Goal: Task Accomplishment & Management: Manage account settings

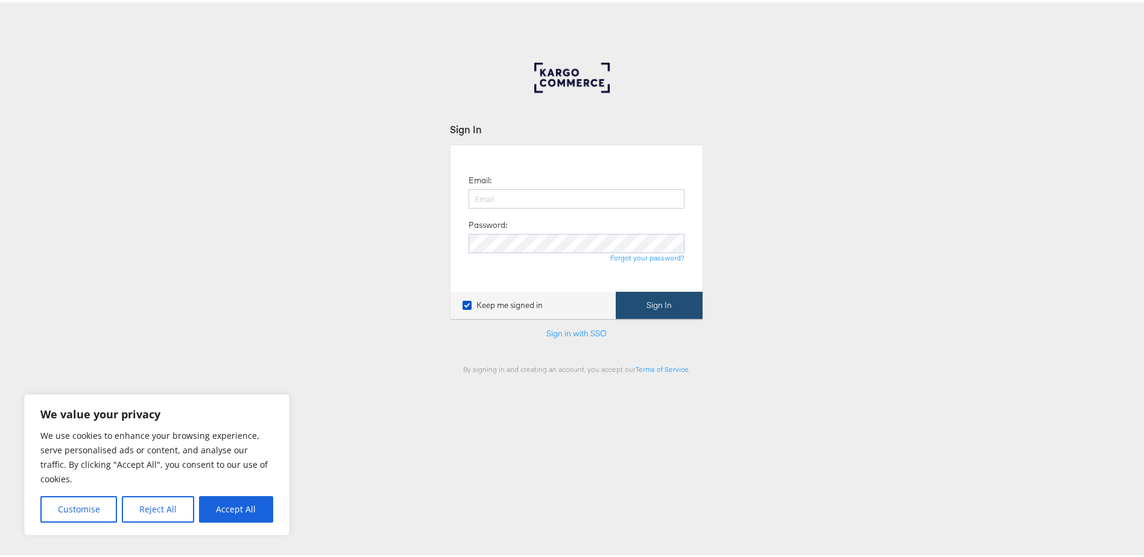
type input "[EMAIL_ADDRESS][PERSON_NAME][DOMAIN_NAME]"
click at [677, 303] on button "Sign In" at bounding box center [659, 302] width 87 height 27
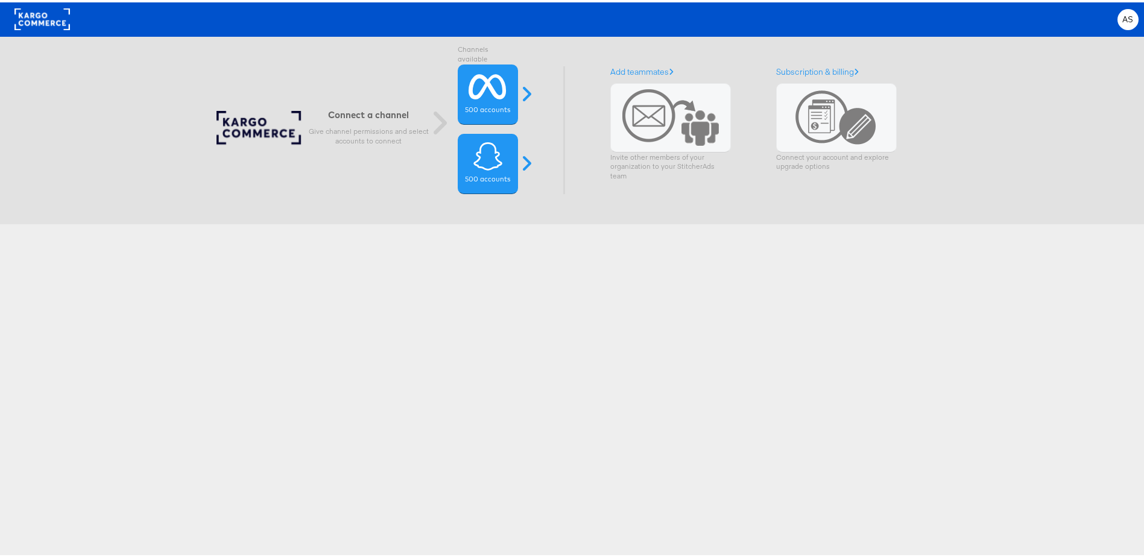
click at [51, 22] on rect at bounding box center [41, 17] width 55 height 22
click at [1123, 24] on div "AS" at bounding box center [1127, 17] width 21 height 21
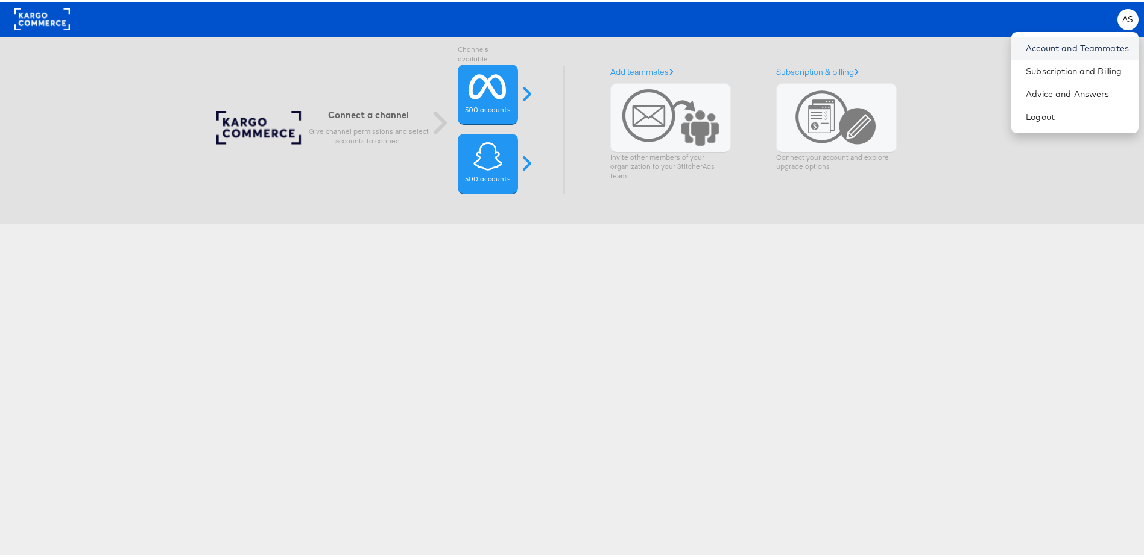
click at [1106, 42] on link "Account and Teammates" at bounding box center [1077, 46] width 103 height 12
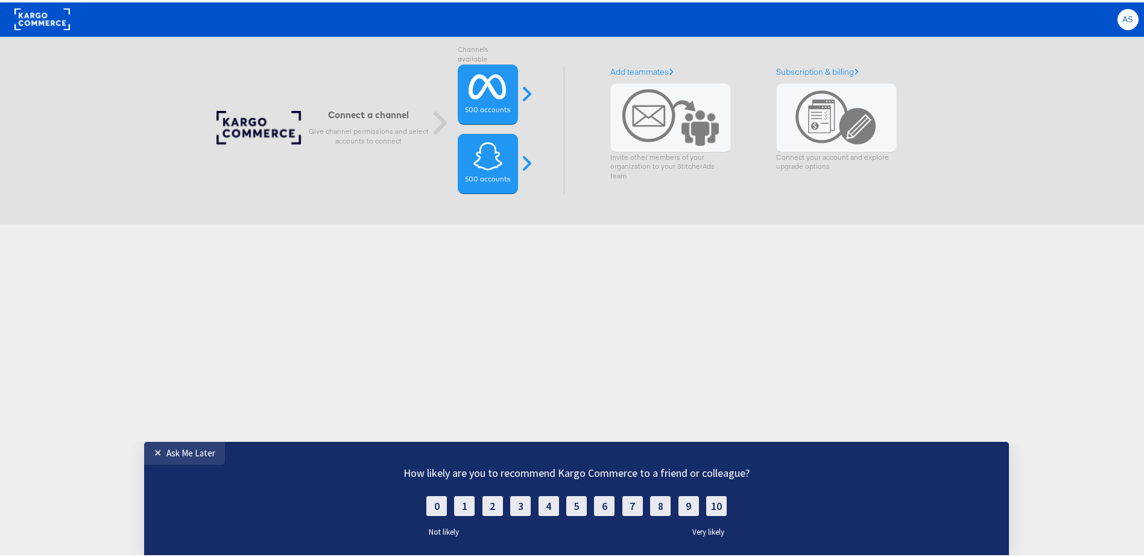
click at [1122, 18] on span "AS" at bounding box center [1127, 17] width 11 height 8
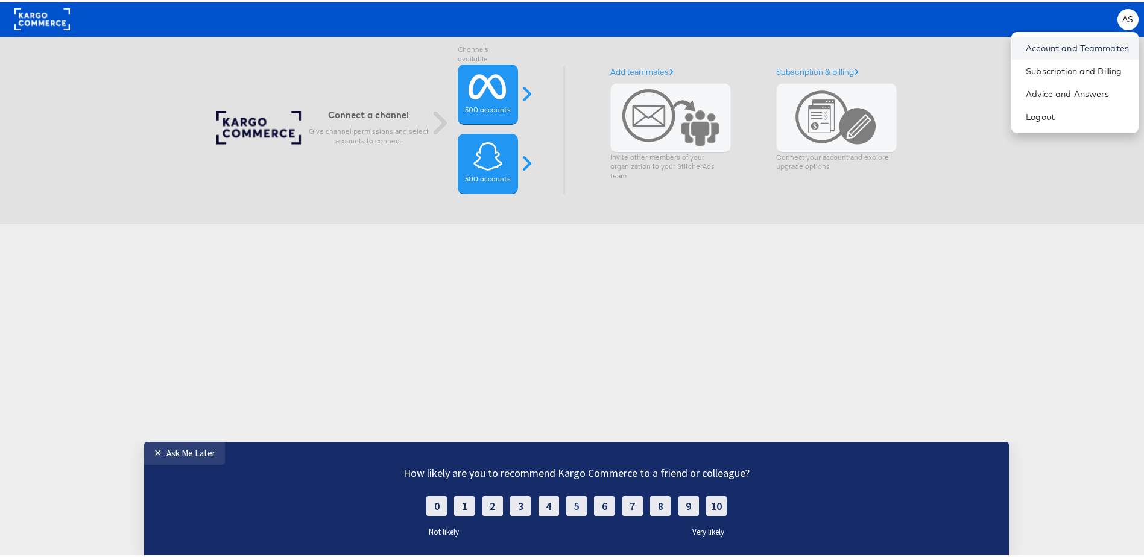
click at [1062, 42] on link "Account and Teammates" at bounding box center [1077, 46] width 103 height 12
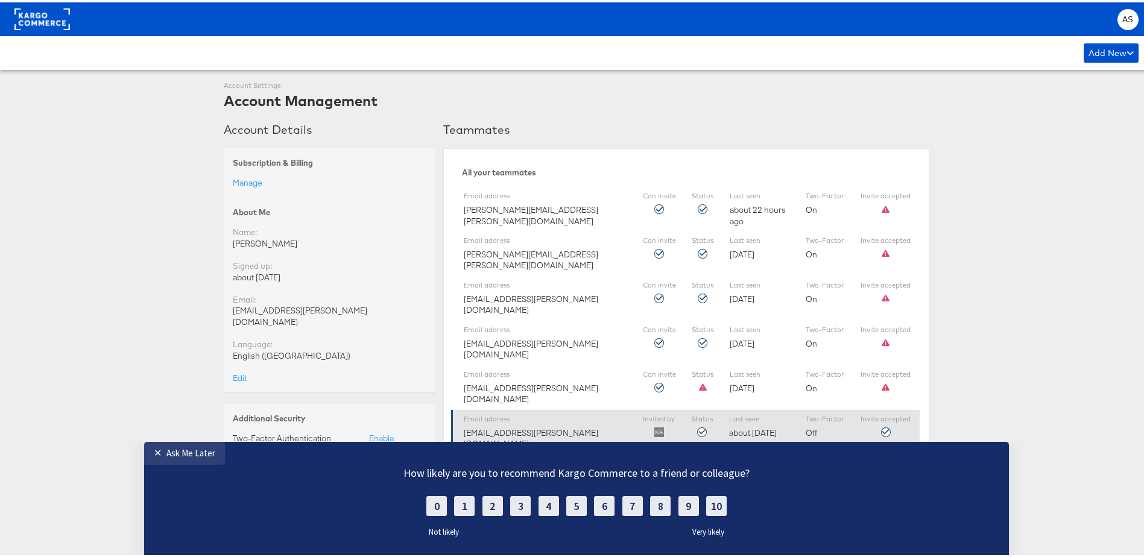
click at [529, 412] on div "Email address abdul.mukadam@assemblyglobal.com" at bounding box center [545, 429] width 163 height 35
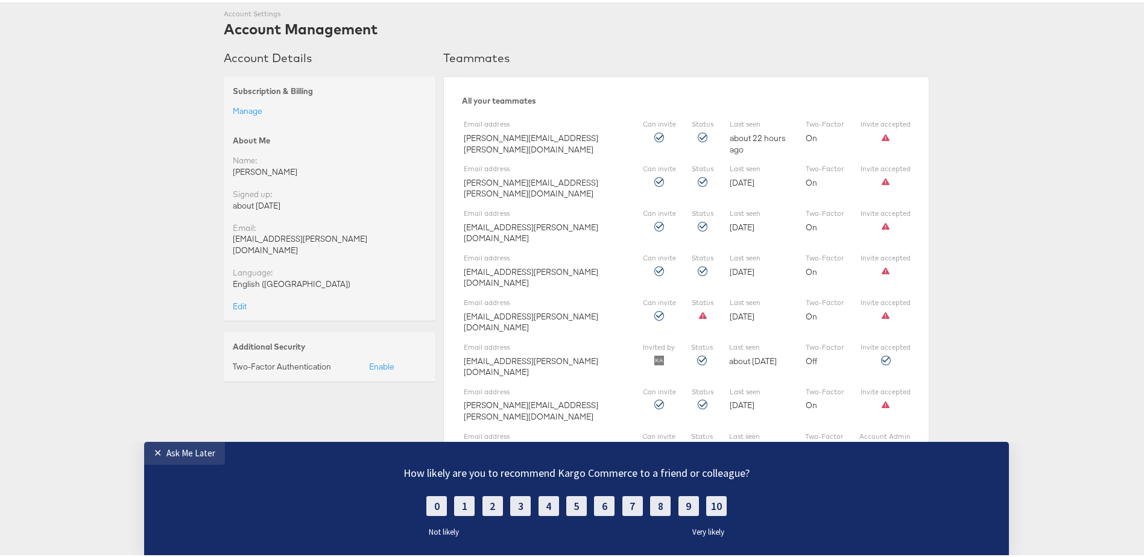
scroll to position [80, 0]
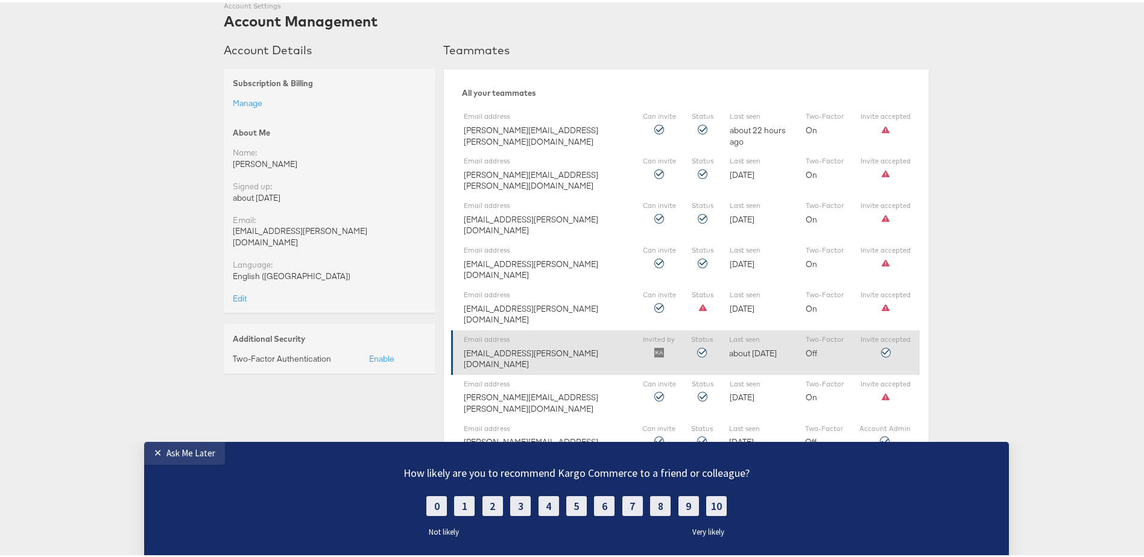
click at [883, 346] on icon at bounding box center [886, 351] width 10 height 10
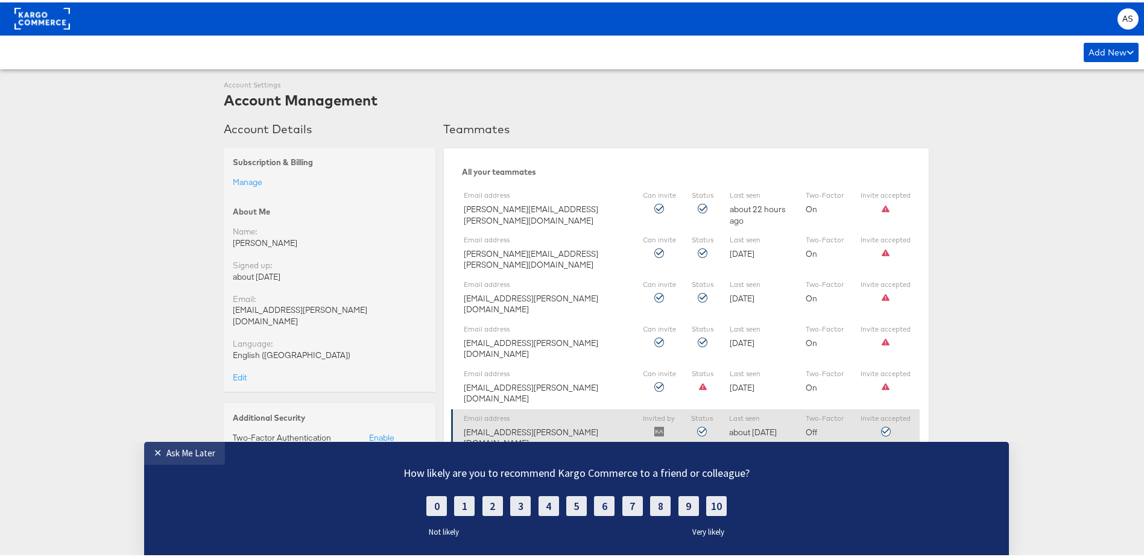
scroll to position [0, 0]
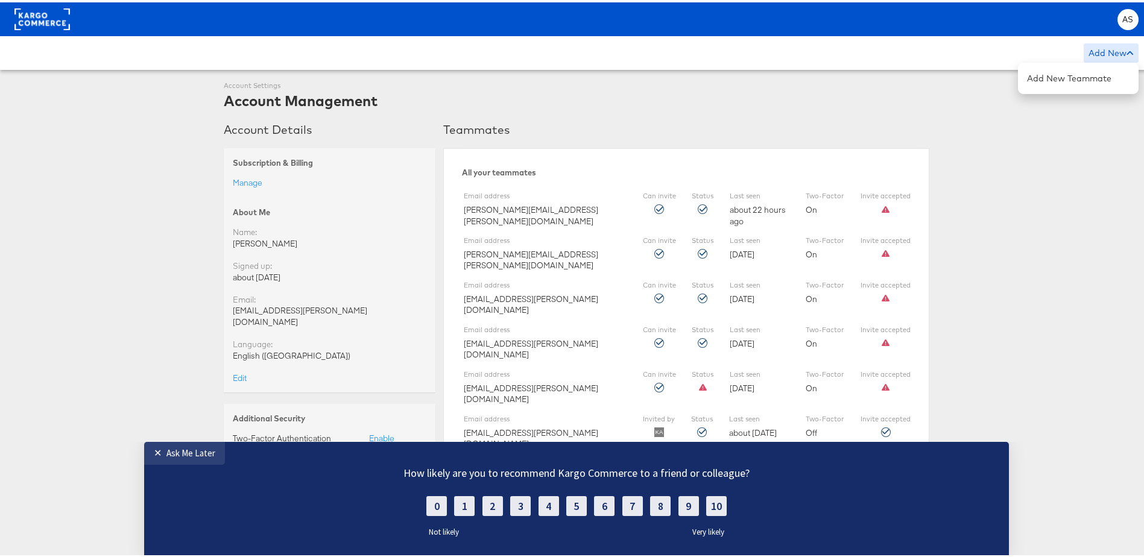
click at [1091, 55] on div "Add New" at bounding box center [1111, 50] width 55 height 19
click at [1127, 12] on div "AS" at bounding box center [1127, 17] width 21 height 21
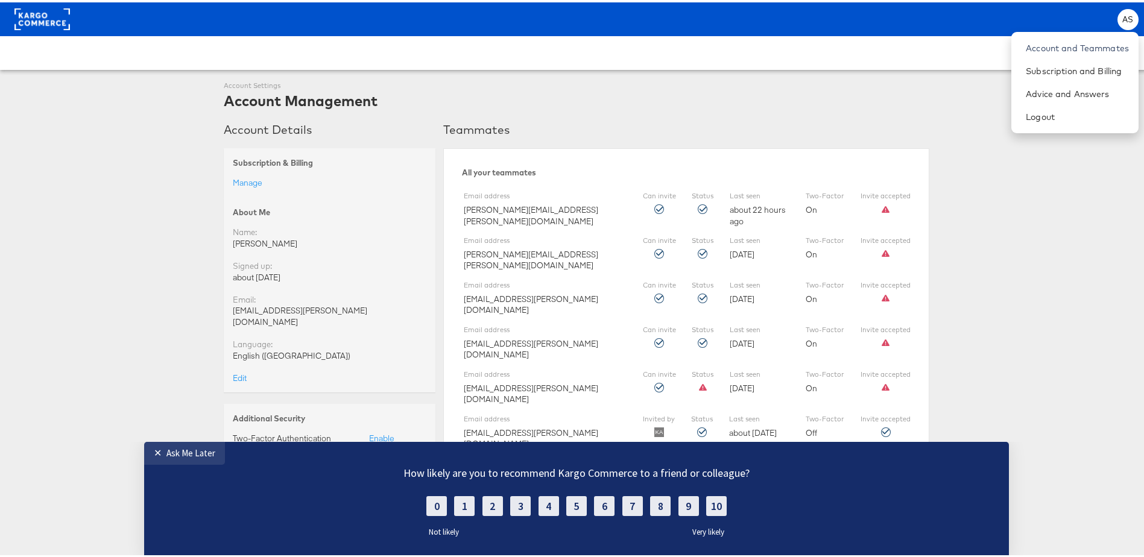
click at [260, 147] on div "Subscription & Billing Manage" at bounding box center [330, 170] width 212 height 49
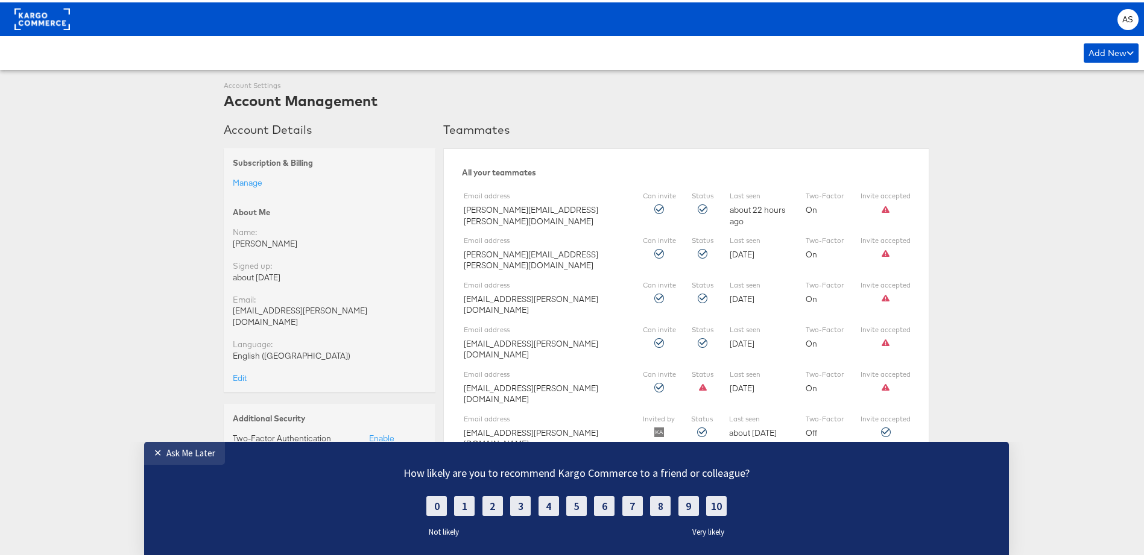
click at [49, 32] on body "AS Account and Teammates Subscription and Billing Advice and Answers Logout Add…" at bounding box center [576, 336] width 1153 height 673
click at [56, 16] on rect at bounding box center [41, 17] width 55 height 22
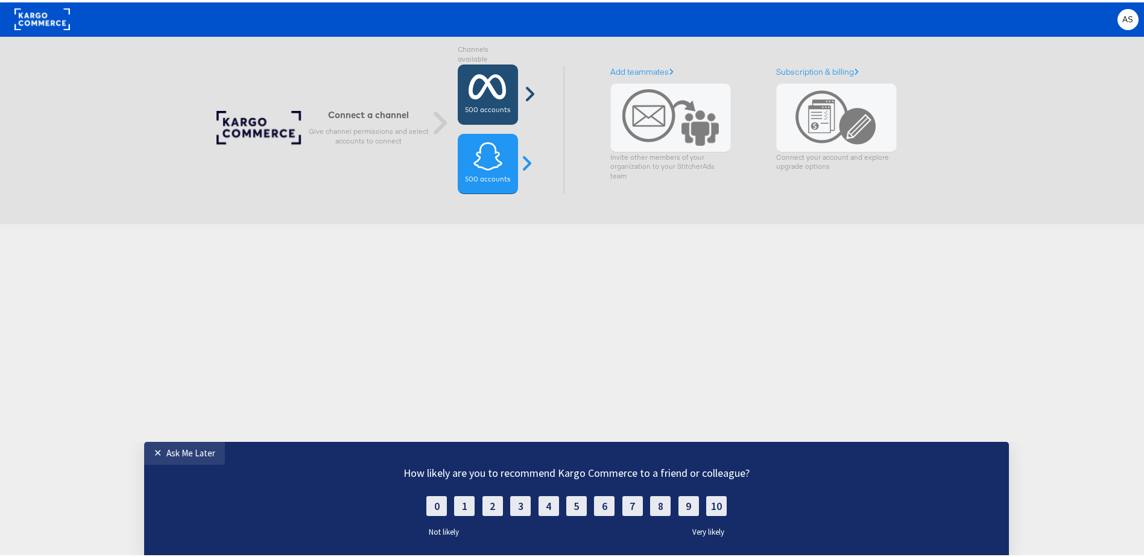
click at [500, 91] on icon at bounding box center [488, 84] width 38 height 30
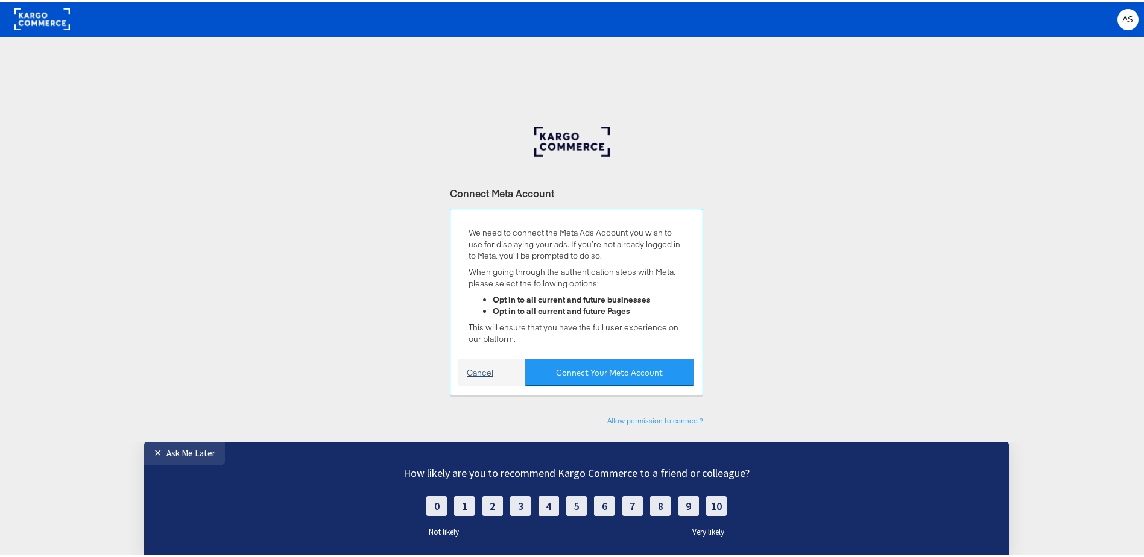
click at [470, 367] on link "Cancel" at bounding box center [480, 370] width 27 height 11
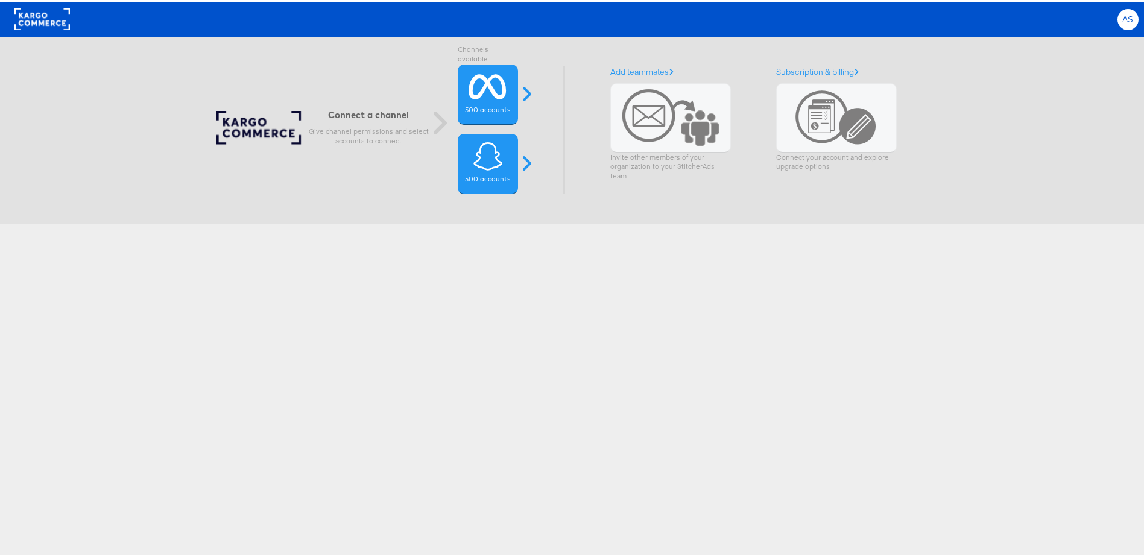
click at [1117, 12] on div "AS" at bounding box center [1127, 17] width 21 height 21
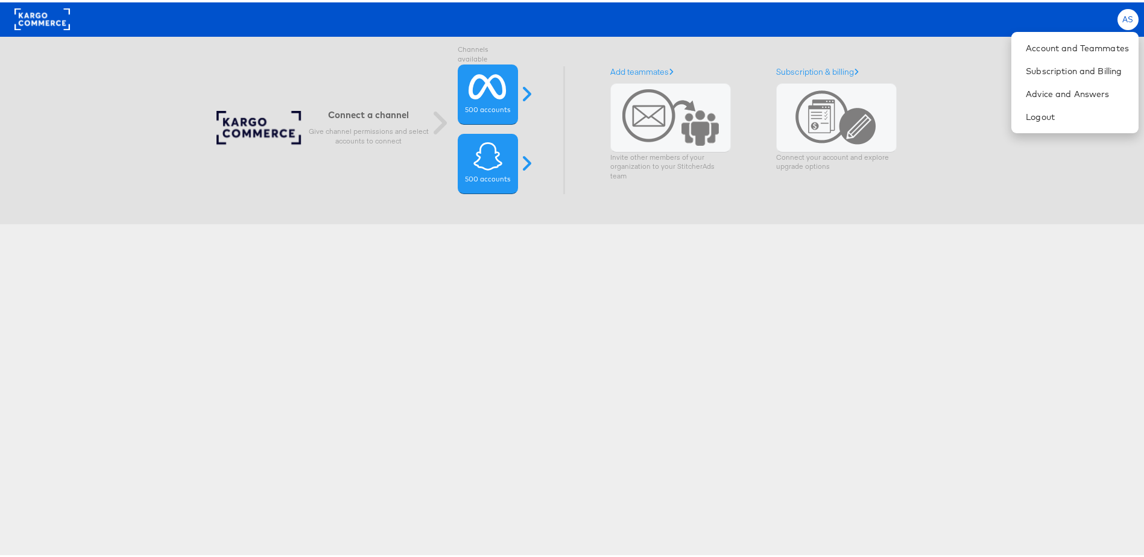
click at [1117, 20] on div "AS" at bounding box center [1127, 17] width 21 height 21
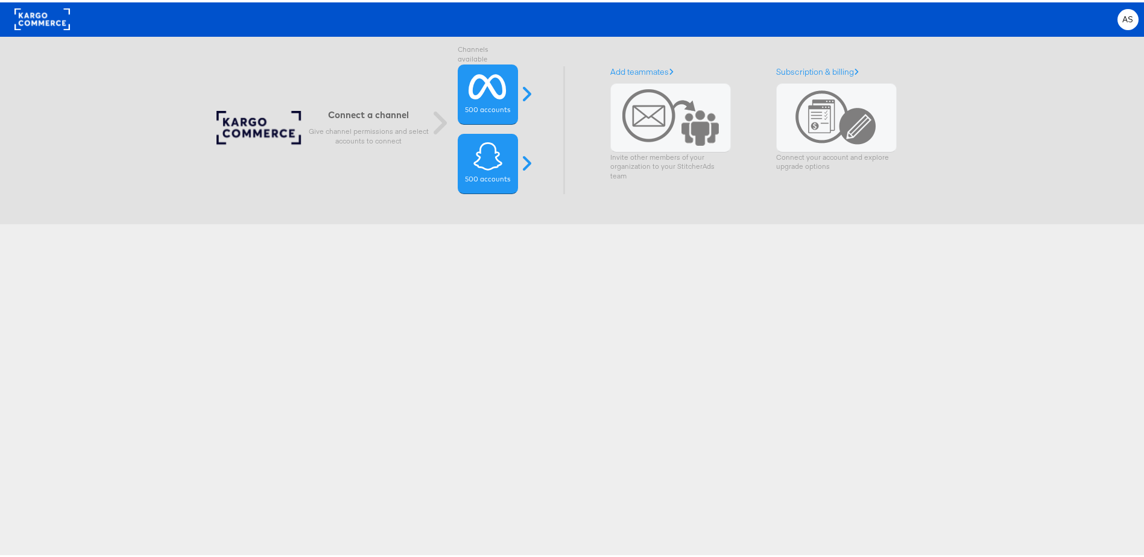
click at [32, 33] on div "AS Account and Teammates Subscription and Billing Advice and Answers Logout" at bounding box center [576, 17] width 1153 height 34
click at [46, 16] on rect at bounding box center [41, 17] width 55 height 22
click at [239, 131] on div "Connect a channel Give channel permissions and select accounts to connect" at bounding box center [326, 128] width 220 height 39
click at [486, 86] on icon at bounding box center [488, 84] width 38 height 30
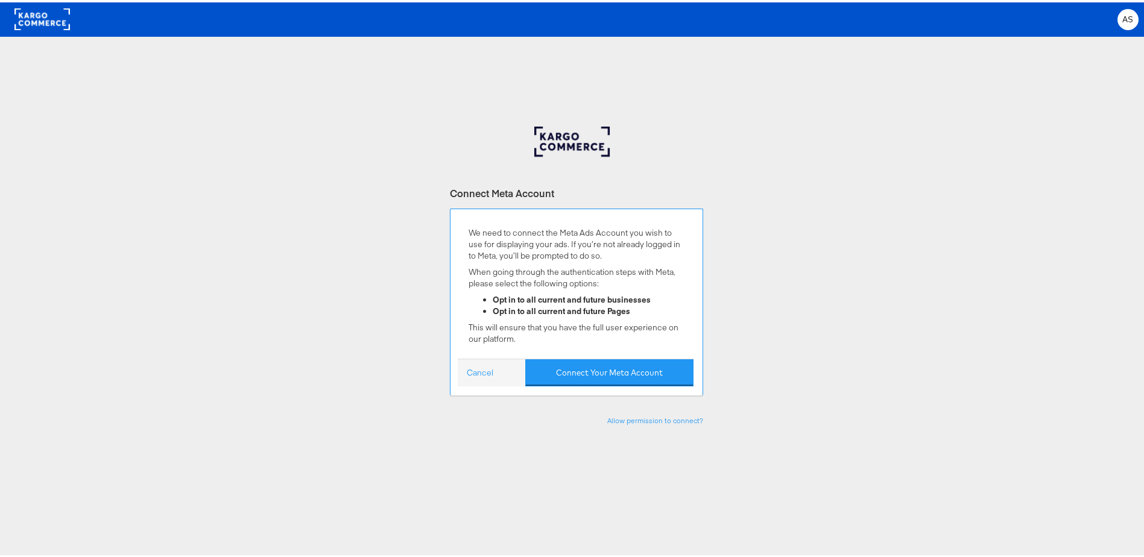
click at [550, 361] on button "Connect Your Meta Account" at bounding box center [609, 370] width 168 height 27
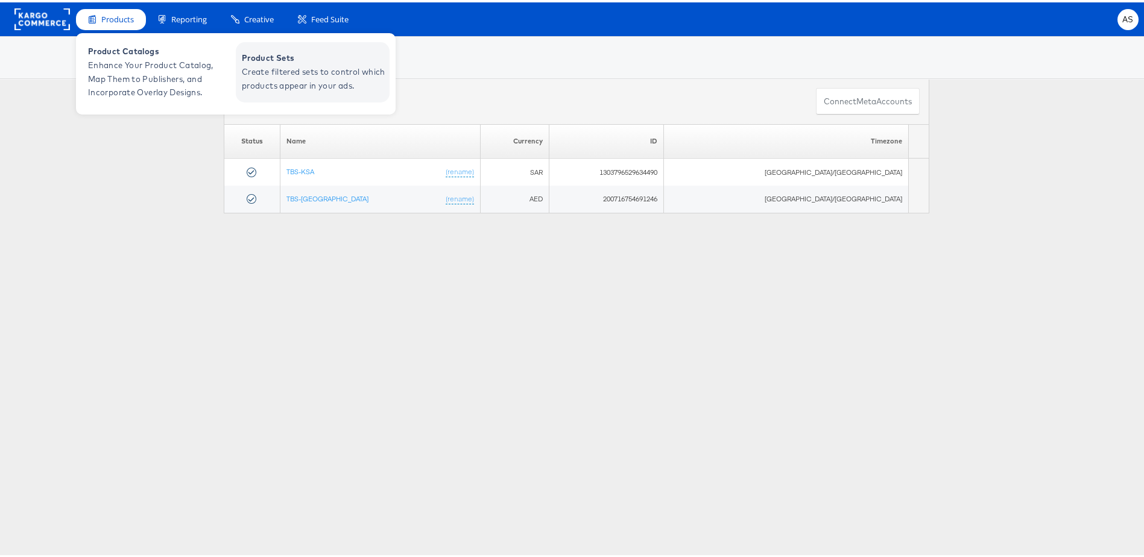
click at [289, 72] on span "Create filtered sets to control which products appear in your ads." at bounding box center [314, 77] width 145 height 28
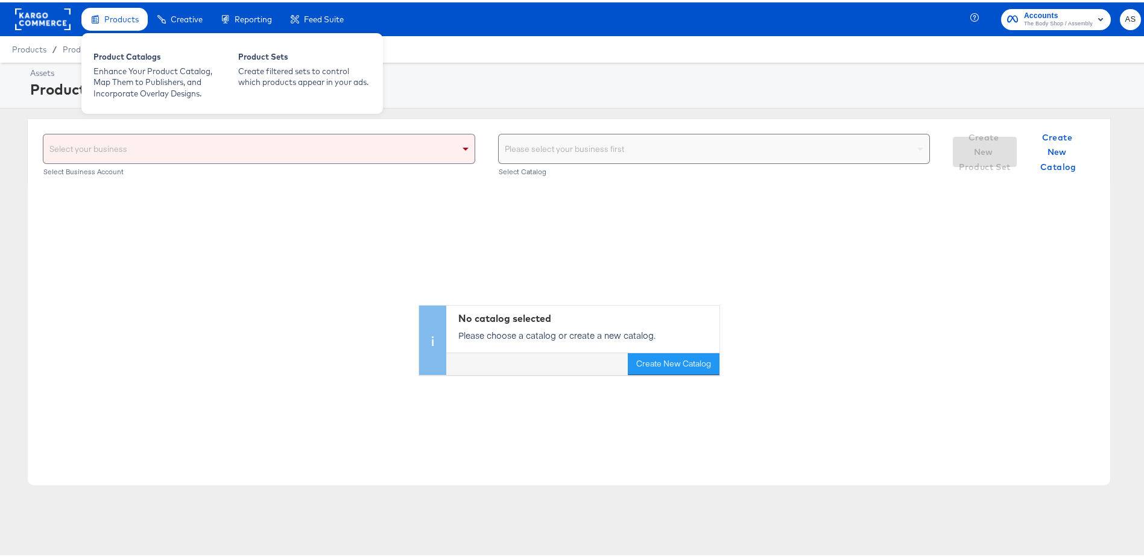
click at [123, 20] on span "Products" at bounding box center [121, 17] width 34 height 10
click at [122, 20] on span "Products" at bounding box center [121, 17] width 34 height 10
click at [138, 15] on span "Products" at bounding box center [121, 17] width 34 height 10
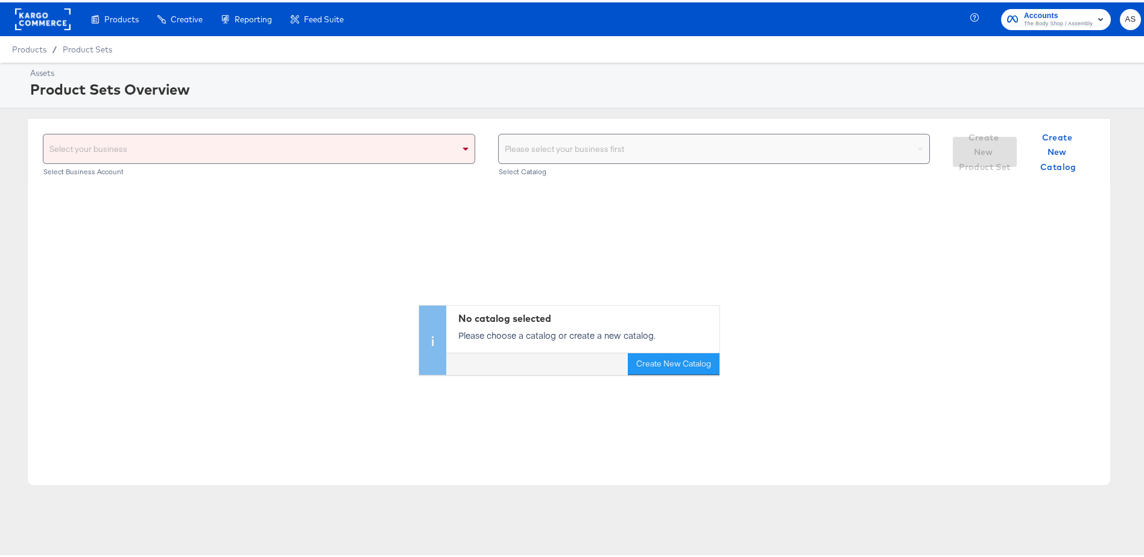
click at [35, 46] on span "Products" at bounding box center [29, 47] width 34 height 10
click at [36, 21] on rect at bounding box center [42, 17] width 55 height 22
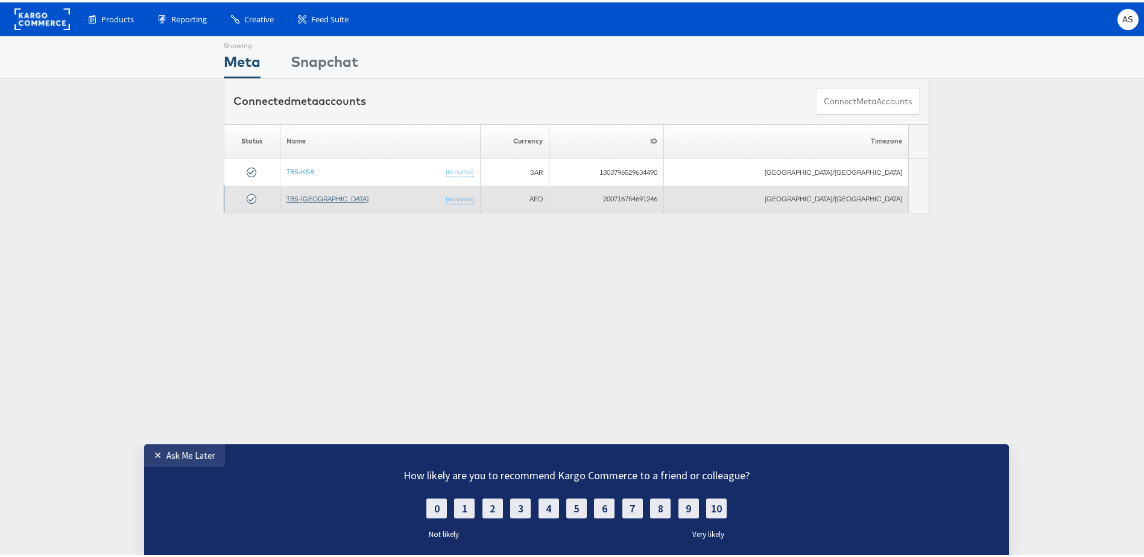
click at [327, 198] on link "TBS-[GEOGRAPHIC_DATA]" at bounding box center [327, 196] width 82 height 9
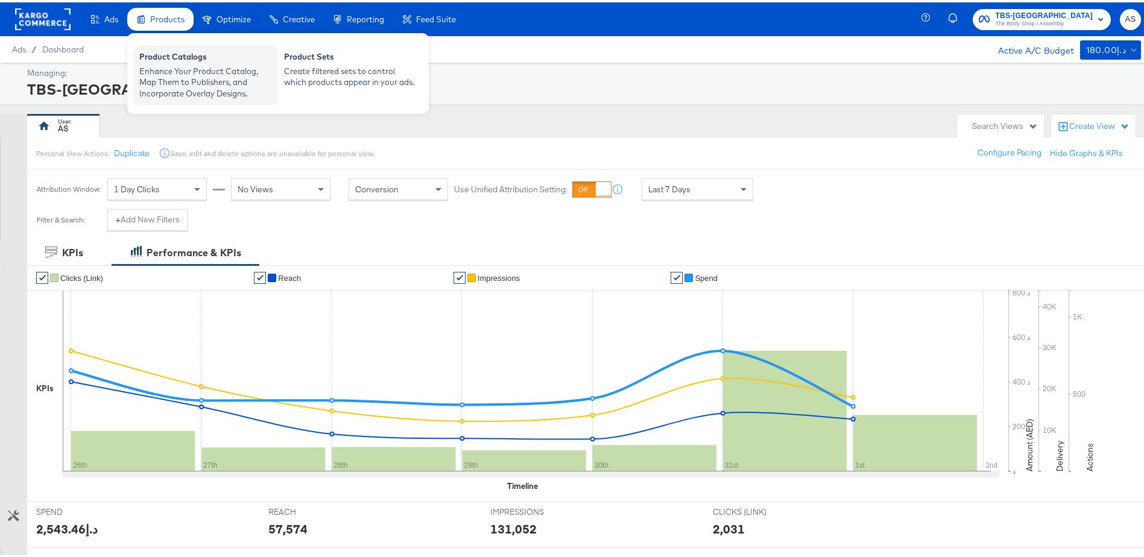
click at [234, 69] on div "Enhance Your Product Catalog, Map Them to Publishers, and Incorporate Overlay D…" at bounding box center [205, 80] width 133 height 34
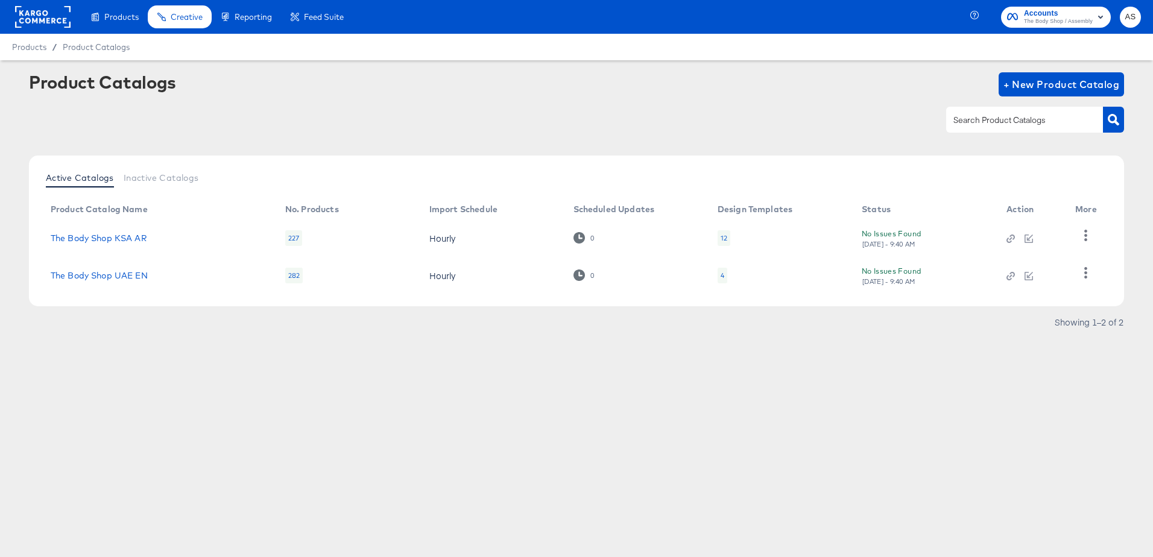
click at [127, 281] on td "The Body Shop UAE EN" at bounding box center [158, 275] width 235 height 37
click at [127, 276] on link "The Body Shop UAE EN" at bounding box center [99, 276] width 97 height 10
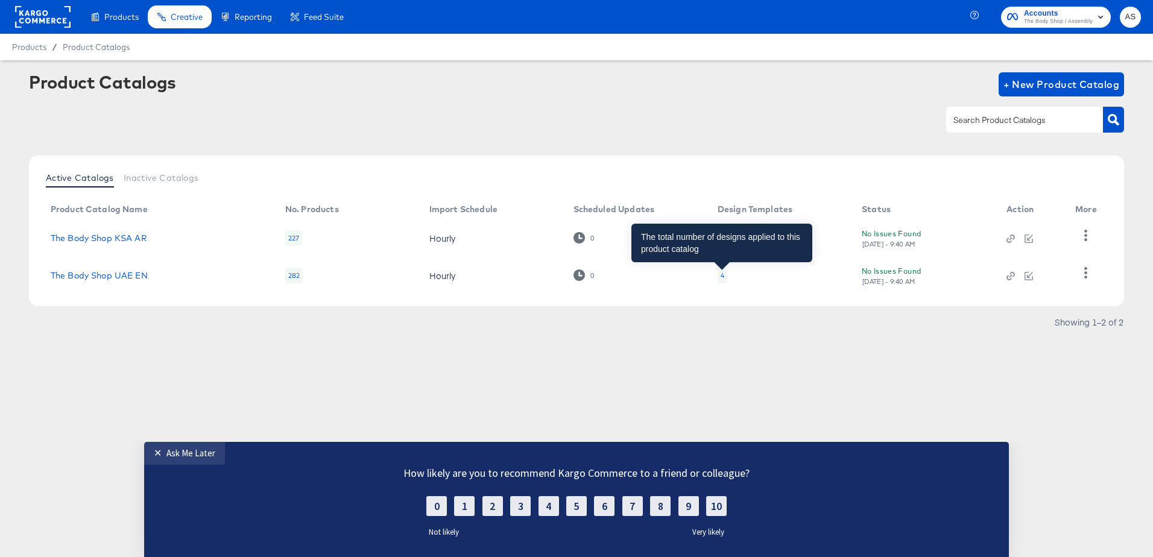
click at [721, 277] on div "4" at bounding box center [723, 276] width 4 height 10
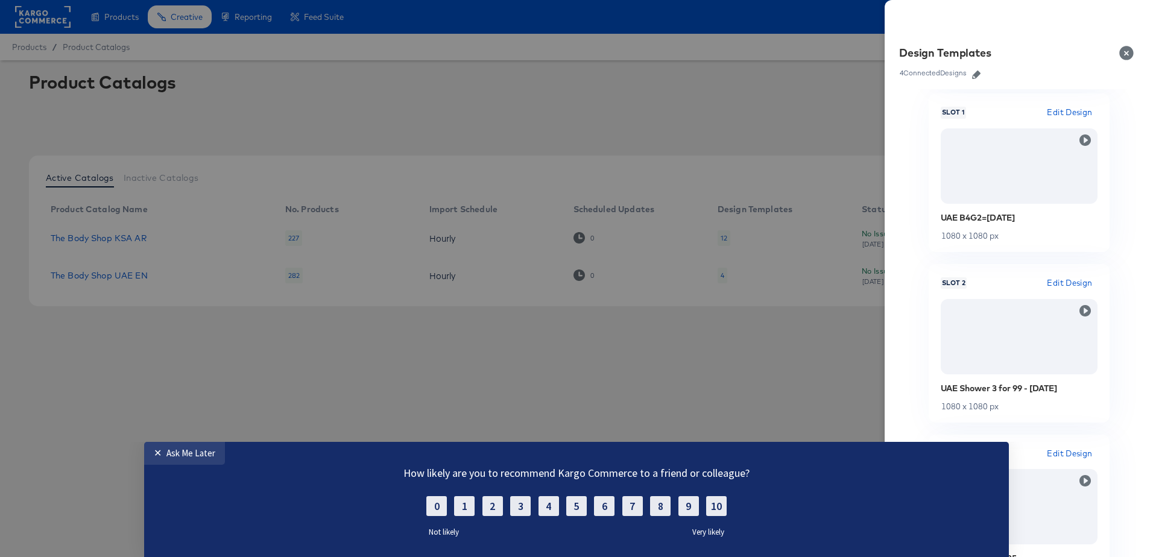
scroll to position [132, 0]
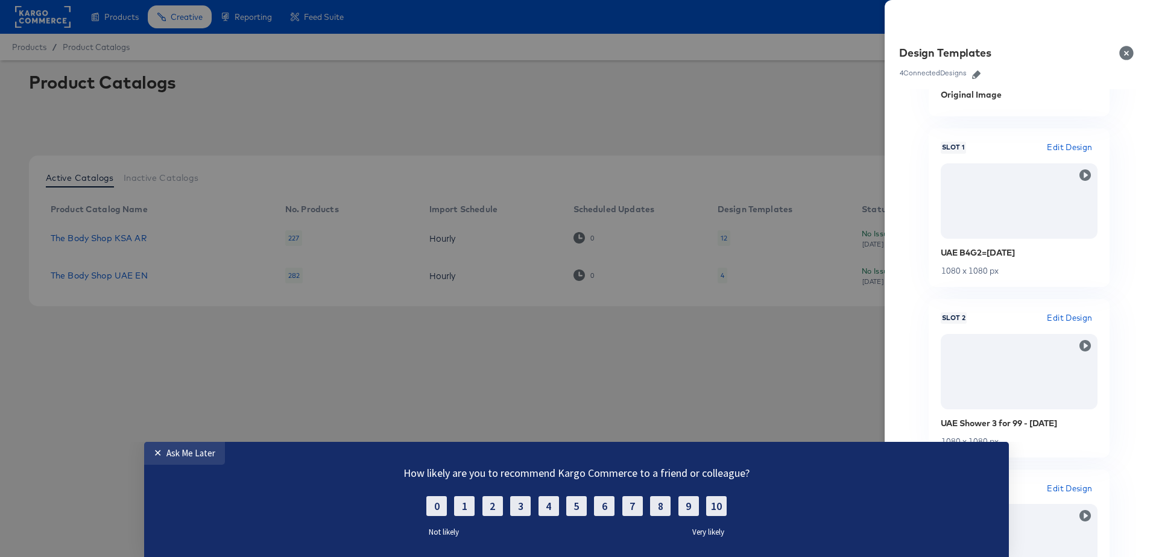
click at [1070, 147] on span "Edit Design" at bounding box center [1069, 147] width 45 height 14
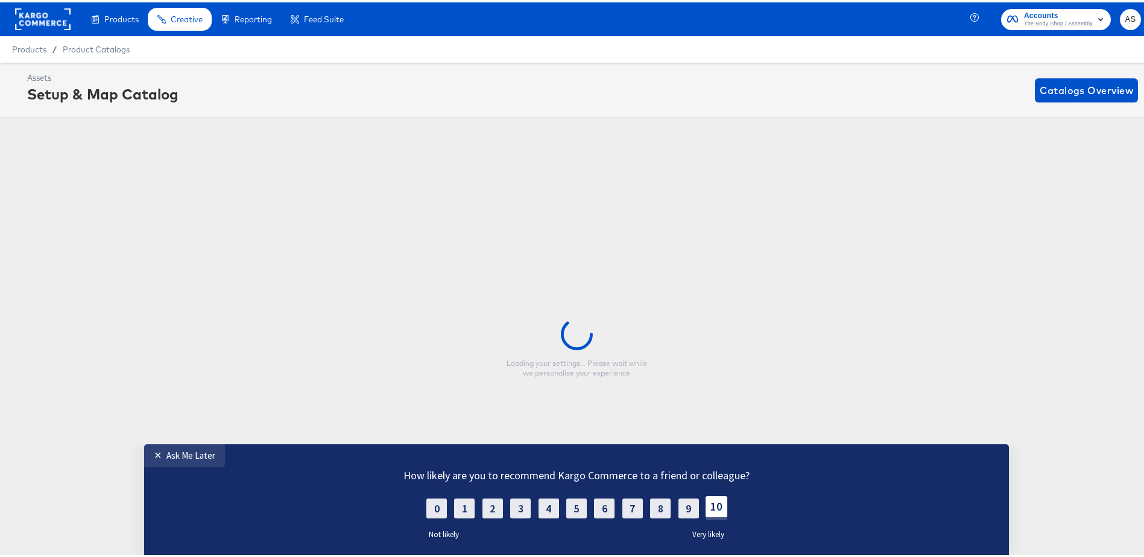
click at [706, 514] on label "10" at bounding box center [716, 506] width 22 height 21
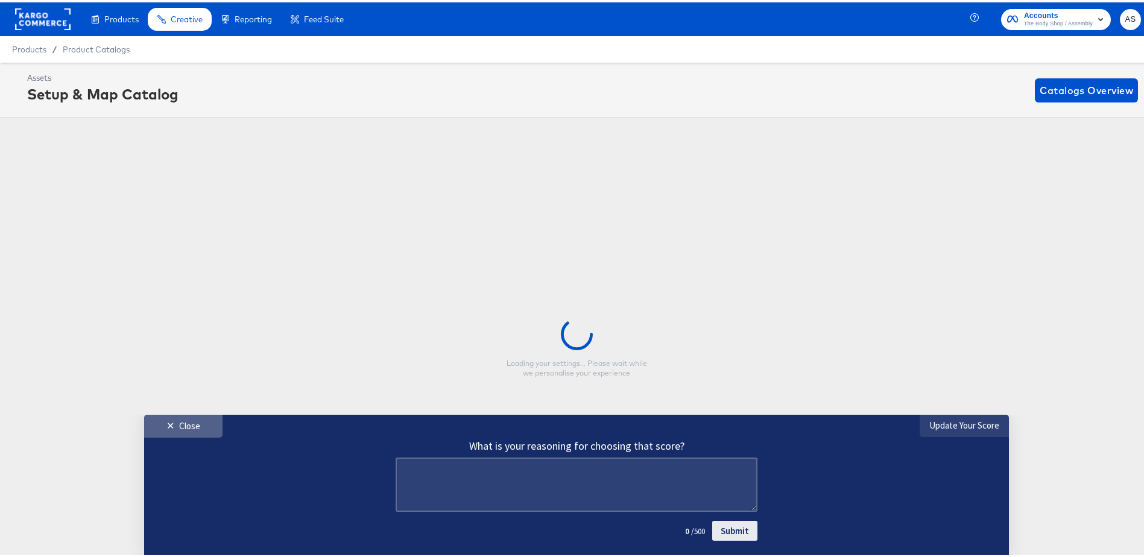
click at [201, 427] on link "✕ Close" at bounding box center [183, 425] width 78 height 23
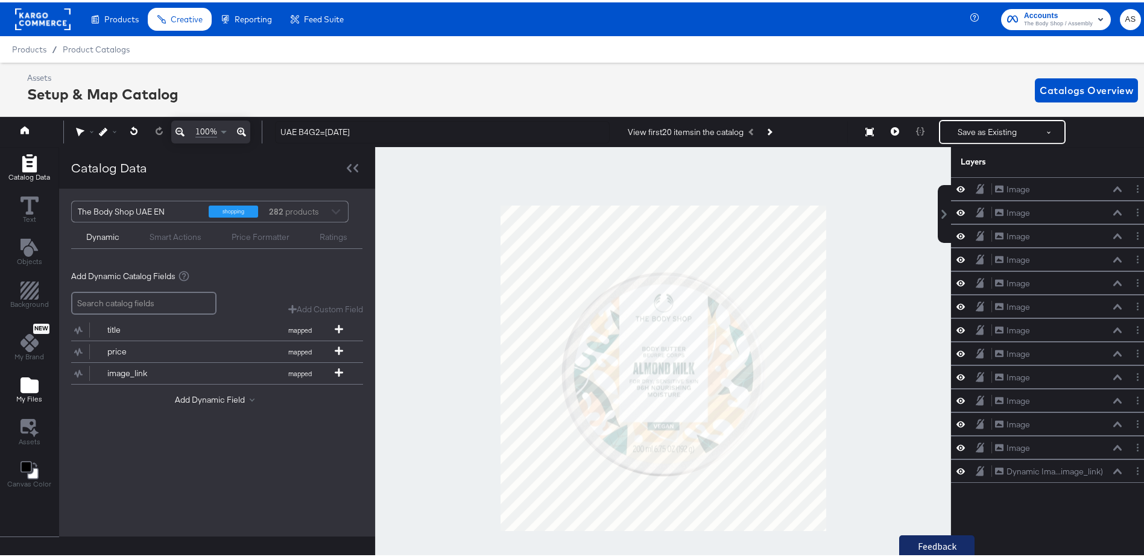
click at [31, 394] on span "My Files" at bounding box center [29, 397] width 26 height 10
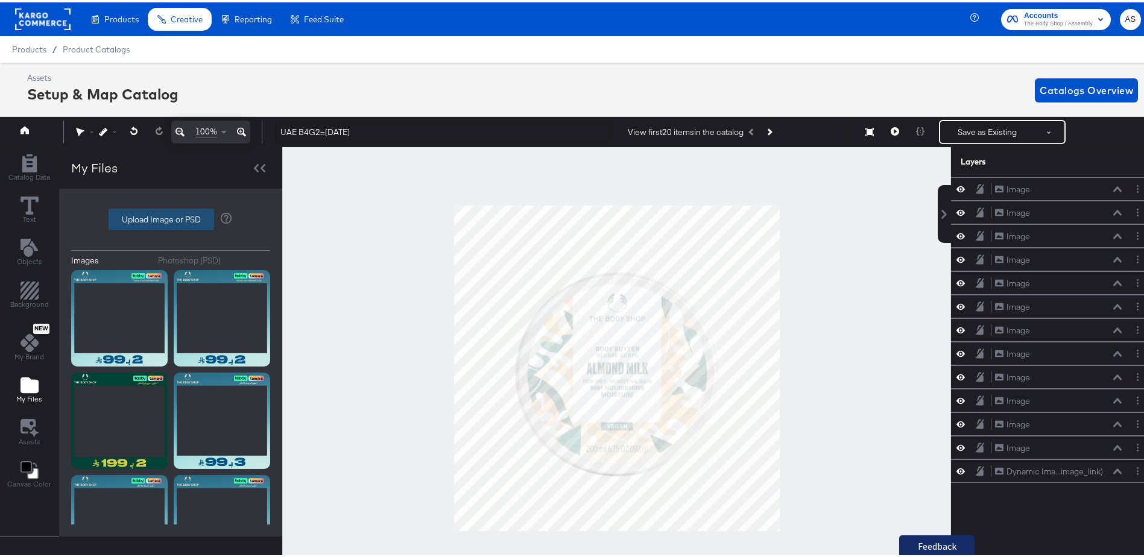
click at [152, 217] on label "Upload Image or PSD" at bounding box center [161, 217] width 104 height 21
click at [171, 217] on input "Upload Image or PSD" at bounding box center [171, 217] width 0 height 0
type input "C:\fakepath\EN (4).png"
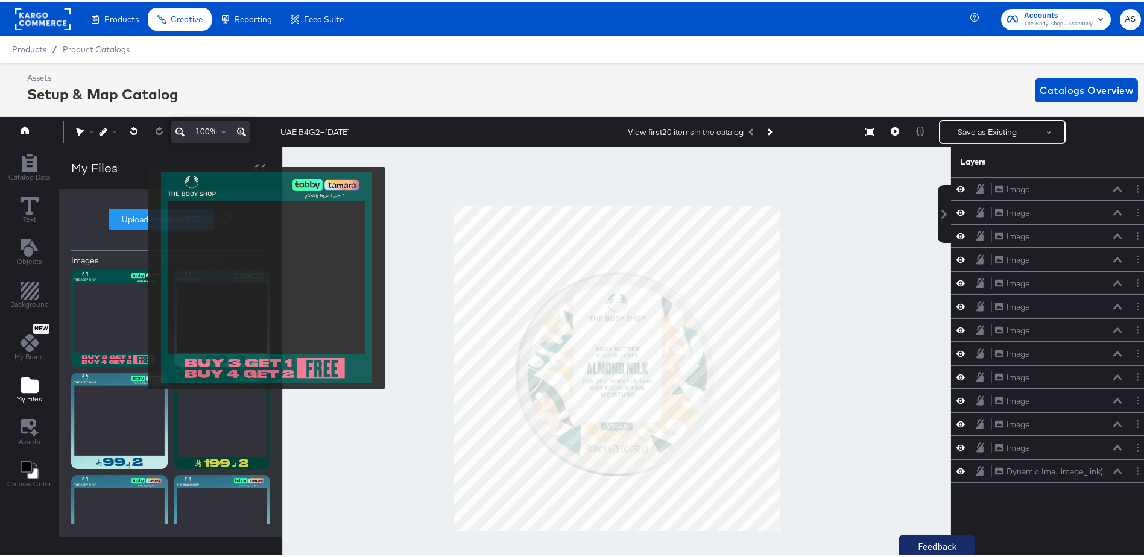
click at [138, 276] on img at bounding box center [119, 316] width 96 height 96
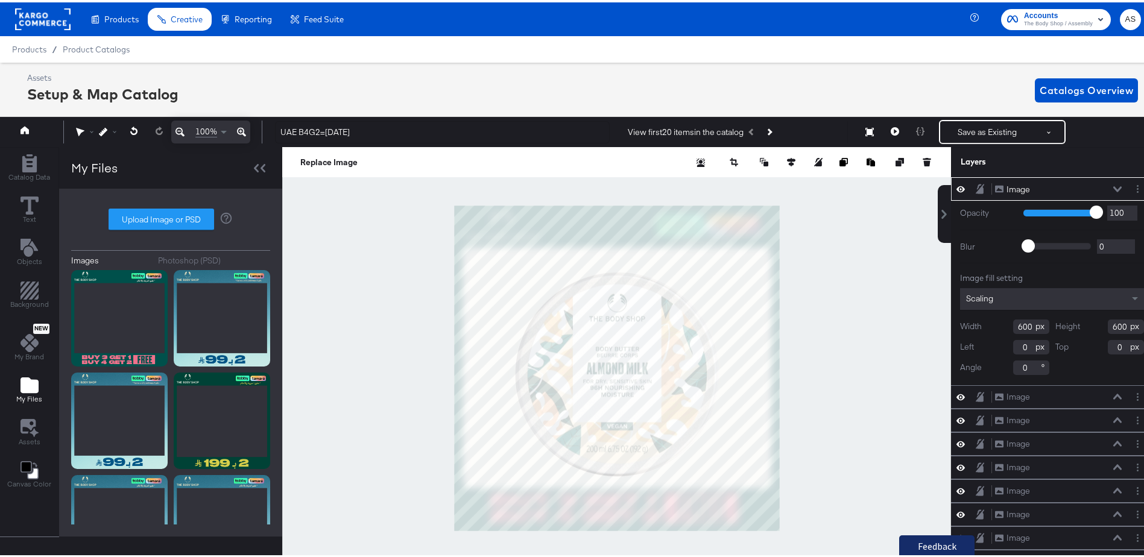
click at [774, 532] on div at bounding box center [616, 366] width 669 height 443
type input "1085"
click at [868, 283] on div at bounding box center [616, 366] width 669 height 443
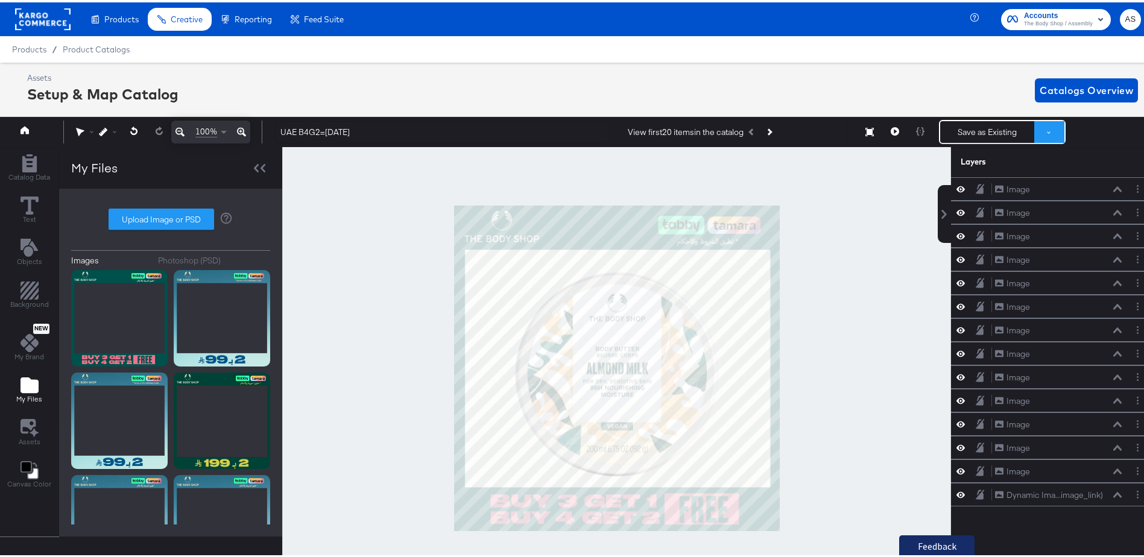
click at [1043, 128] on button at bounding box center [1049, 130] width 30 height 22
click at [988, 174] on button "Save as New Design" at bounding box center [1008, 173] width 125 height 22
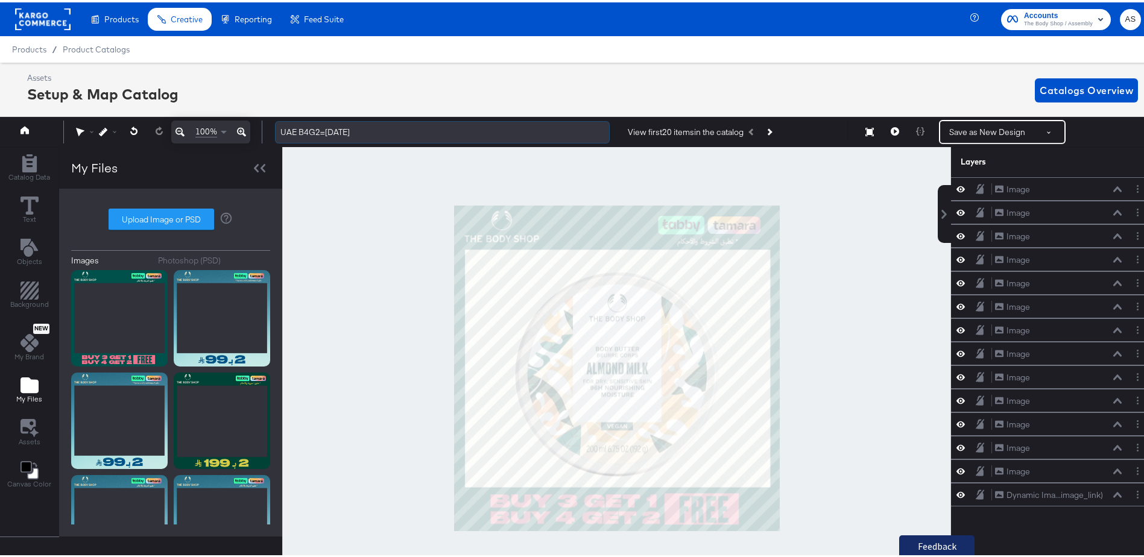
drag, startPoint x: 341, startPoint y: 131, endPoint x: 325, endPoint y: 129, distance: 15.8
click at [325, 129] on input "UAE B4G2=June'25" at bounding box center [442, 130] width 335 height 22
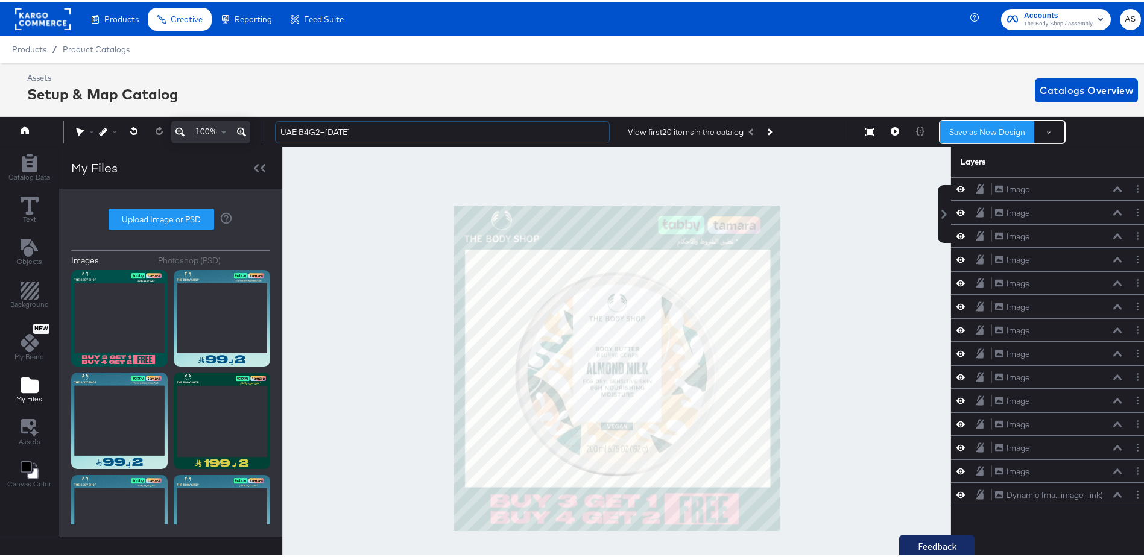
type input "UAE B4G2=Aug'25"
click at [971, 119] on div "Save as New Design See more options" at bounding box center [1002, 130] width 127 height 24
click at [965, 125] on button "Save as New Design" at bounding box center [987, 130] width 94 height 22
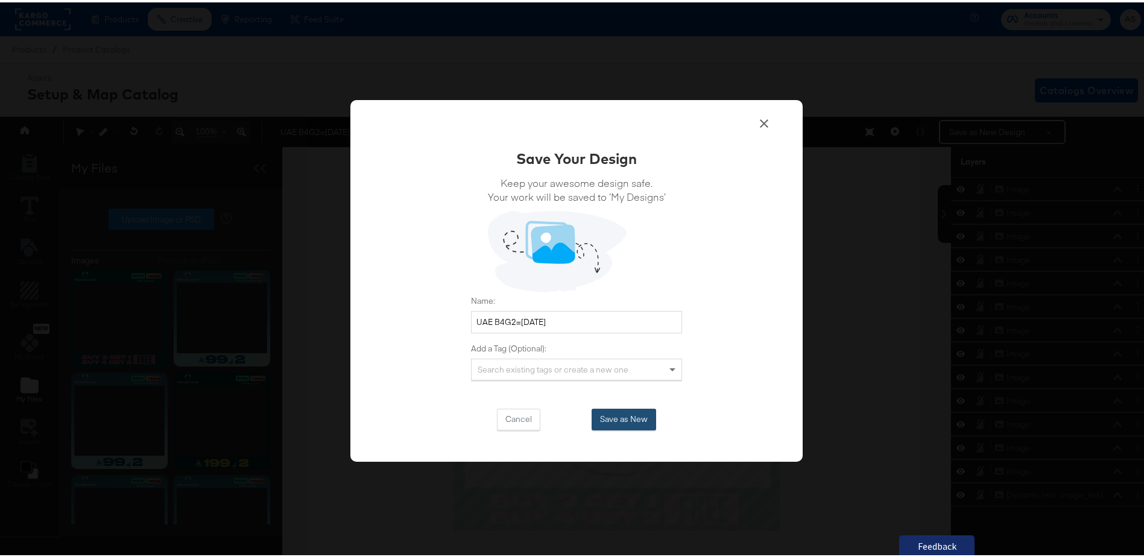
click at [636, 419] on button "Save as New" at bounding box center [624, 417] width 65 height 22
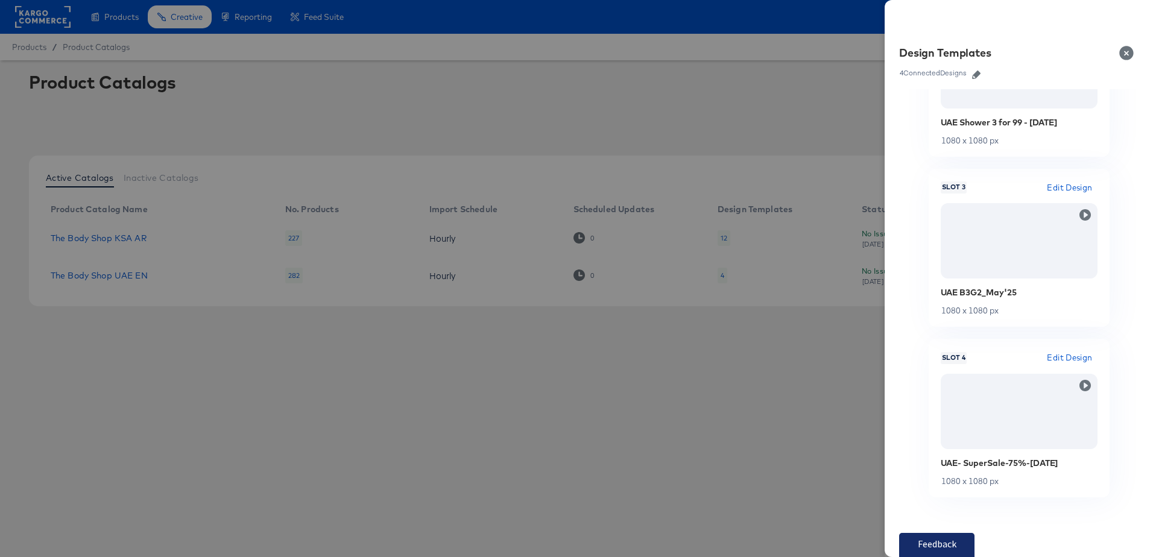
scroll to position [434, 0]
click at [646, 379] on div at bounding box center [576, 278] width 1153 height 557
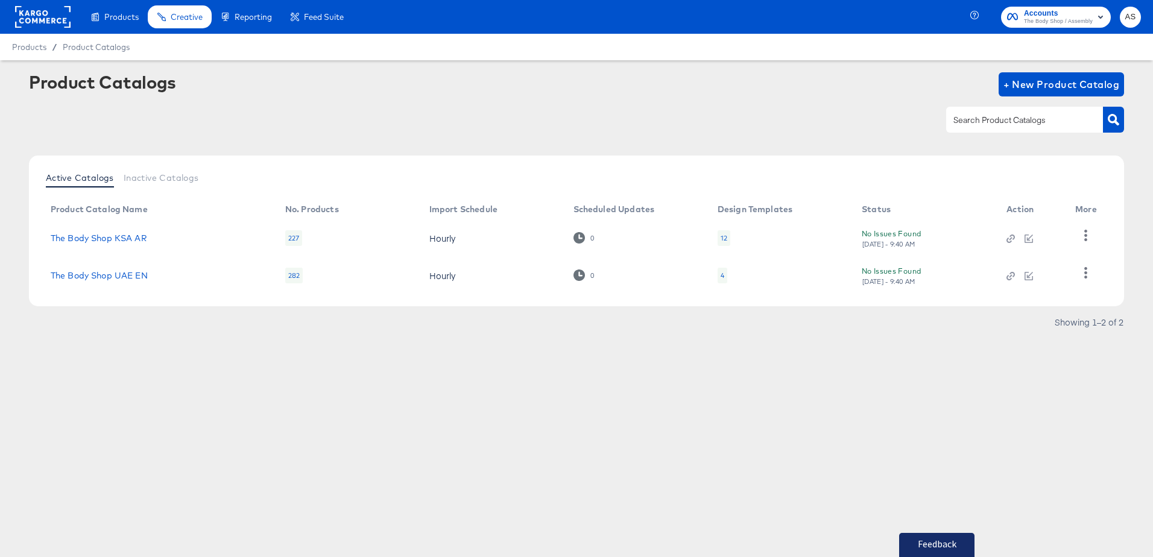
click at [726, 277] on div "4" at bounding box center [723, 276] width 10 height 16
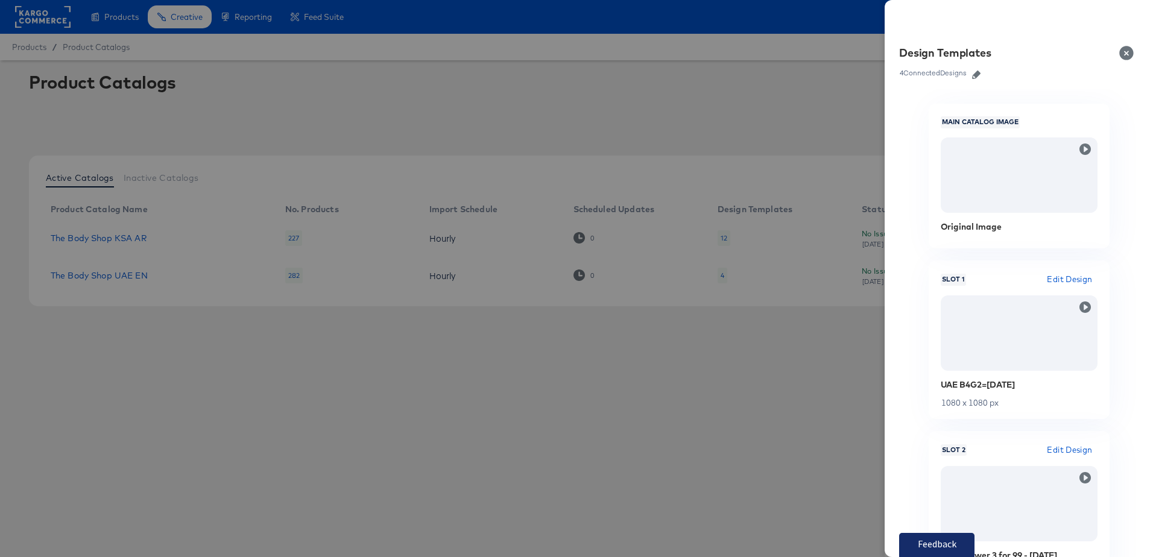
click at [721, 278] on div at bounding box center [576, 278] width 1153 height 557
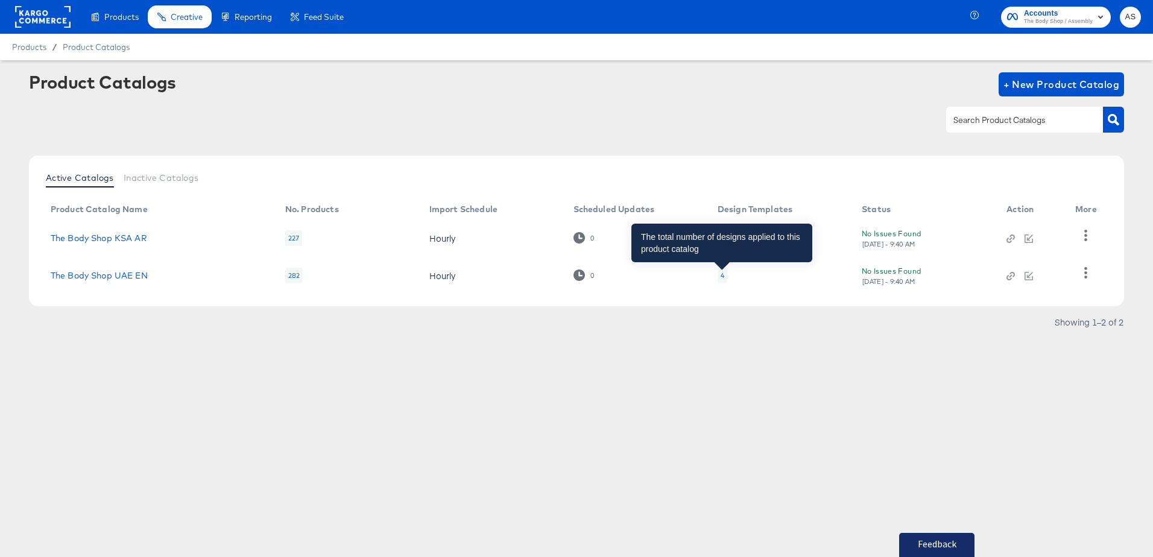
click at [721, 279] on div "4" at bounding box center [723, 276] width 4 height 10
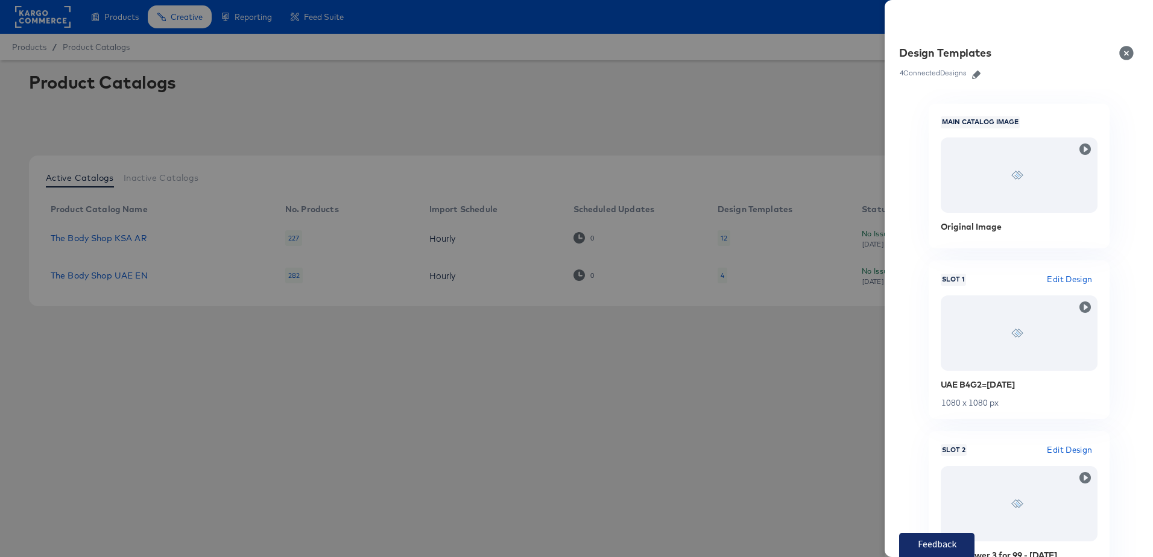
click at [721, 279] on div at bounding box center [576, 278] width 1153 height 557
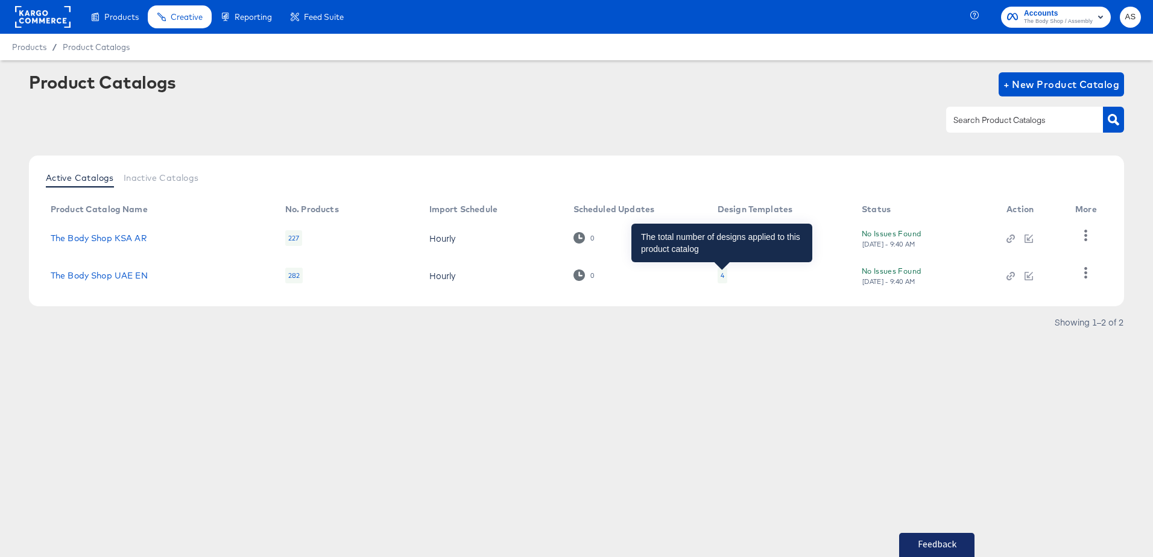
click at [722, 277] on div "4" at bounding box center [723, 276] width 4 height 10
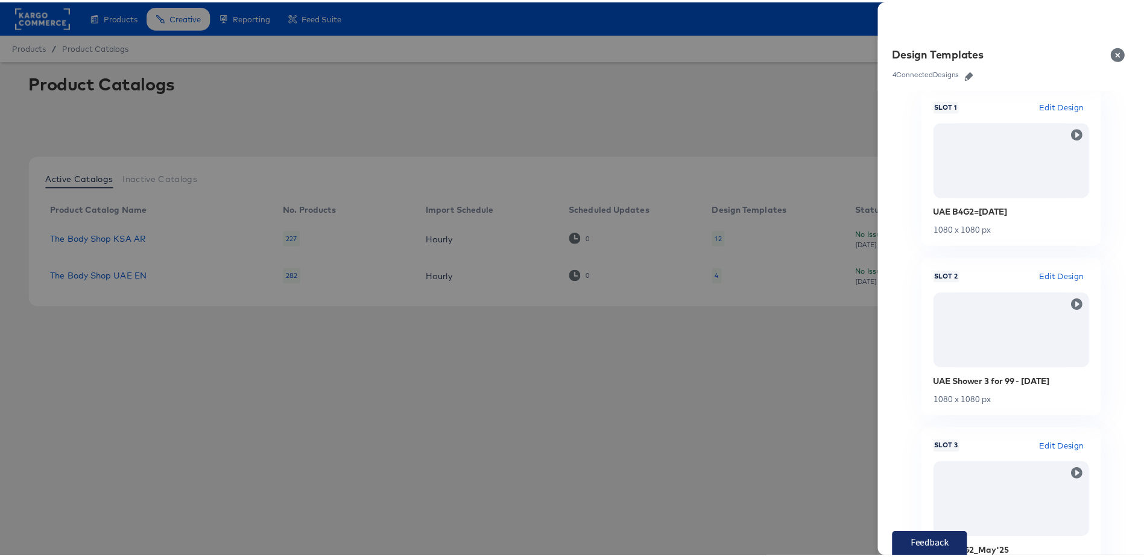
scroll to position [181, 0]
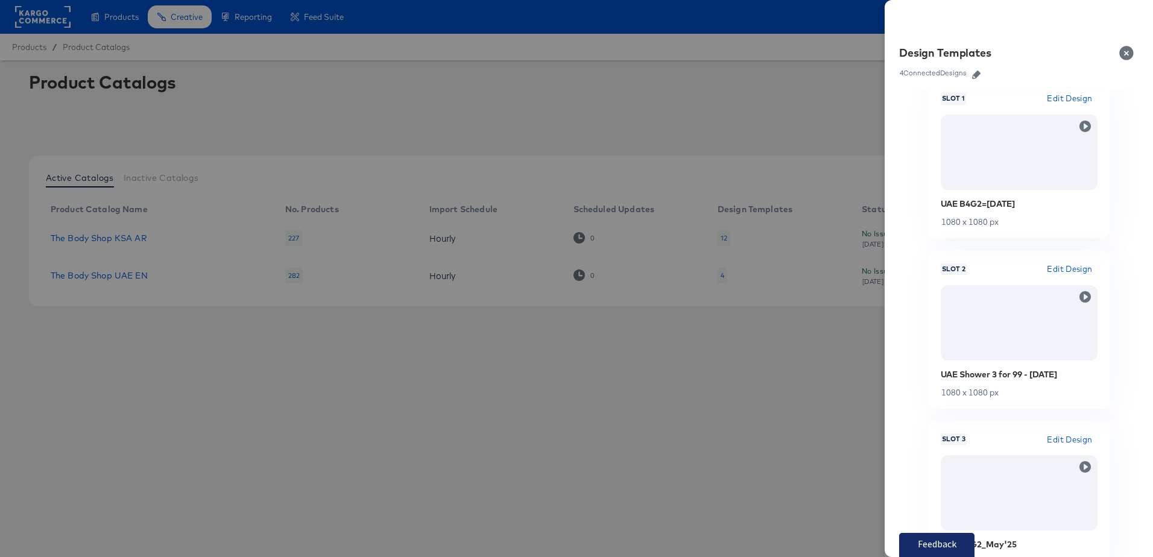
click at [973, 68] on link at bounding box center [976, 72] width 18 height 13
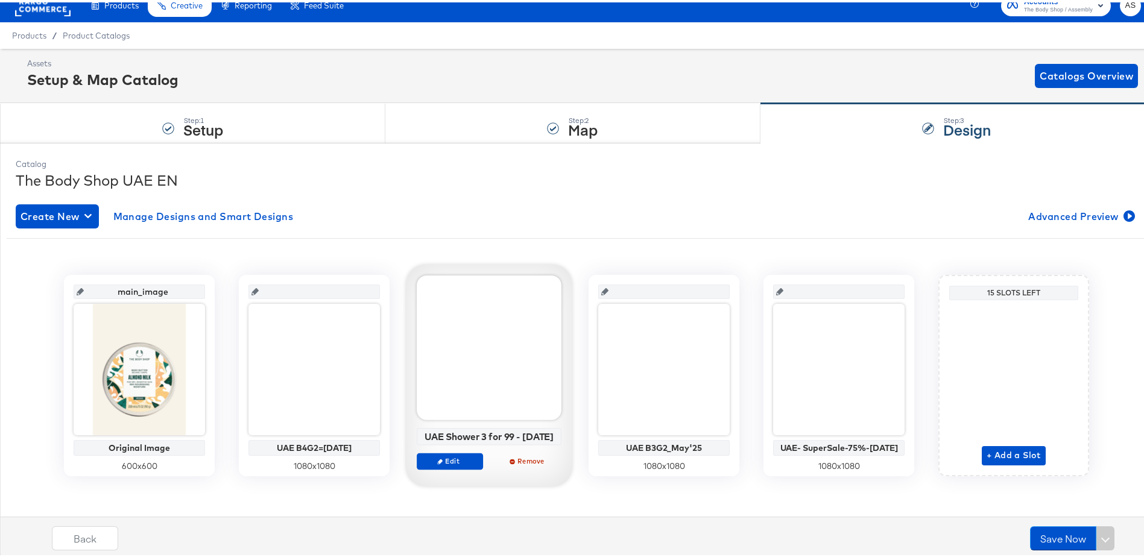
scroll to position [18, 0]
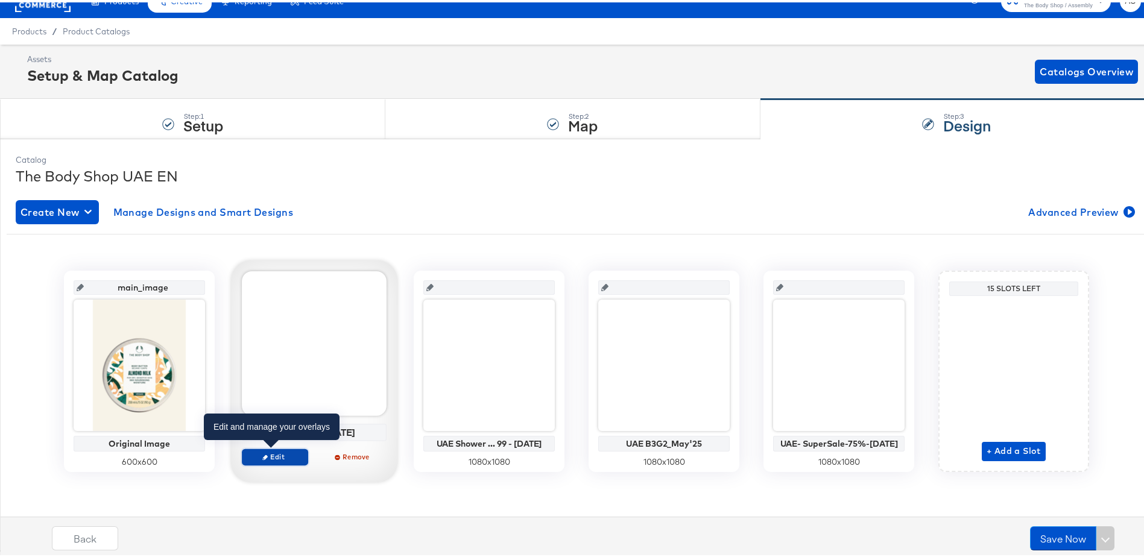
click at [280, 452] on span "Edit" at bounding box center [274, 454] width 55 height 9
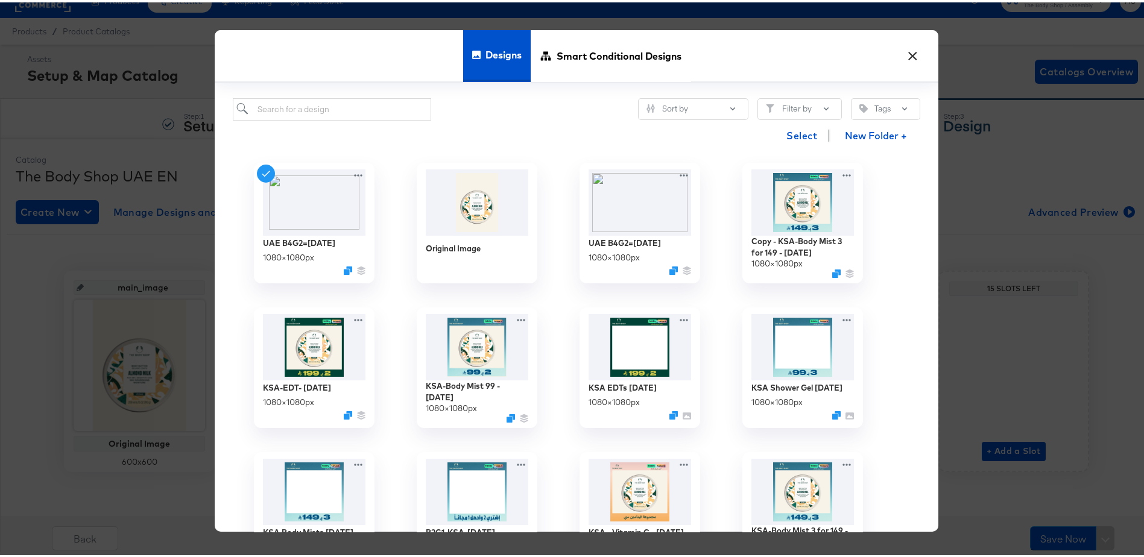
click at [909, 51] on button "×" at bounding box center [912, 51] width 22 height 22
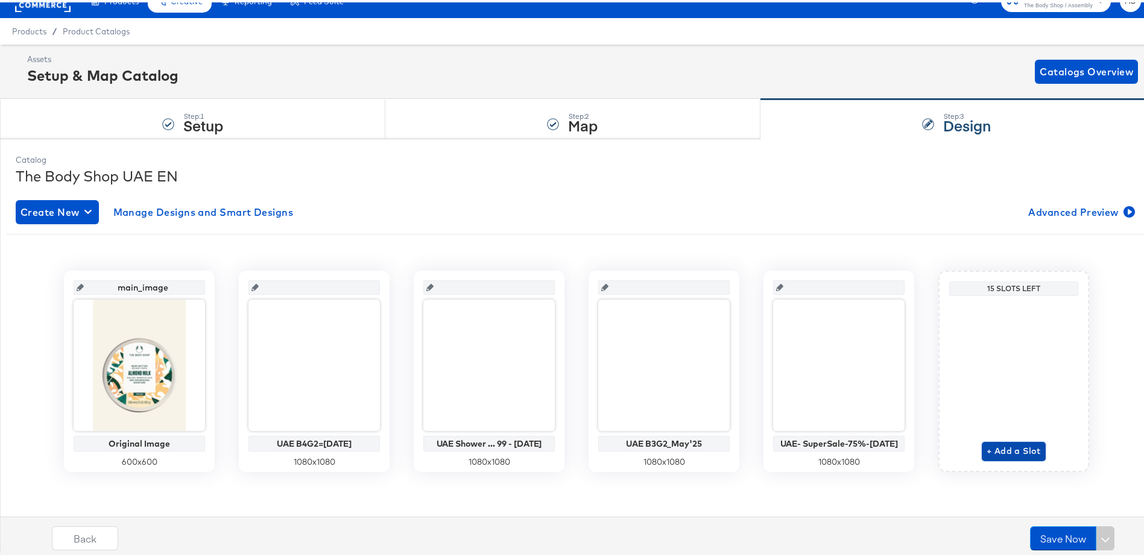
click at [1003, 447] on span "+ Add a Slot" at bounding box center [1013, 448] width 54 height 15
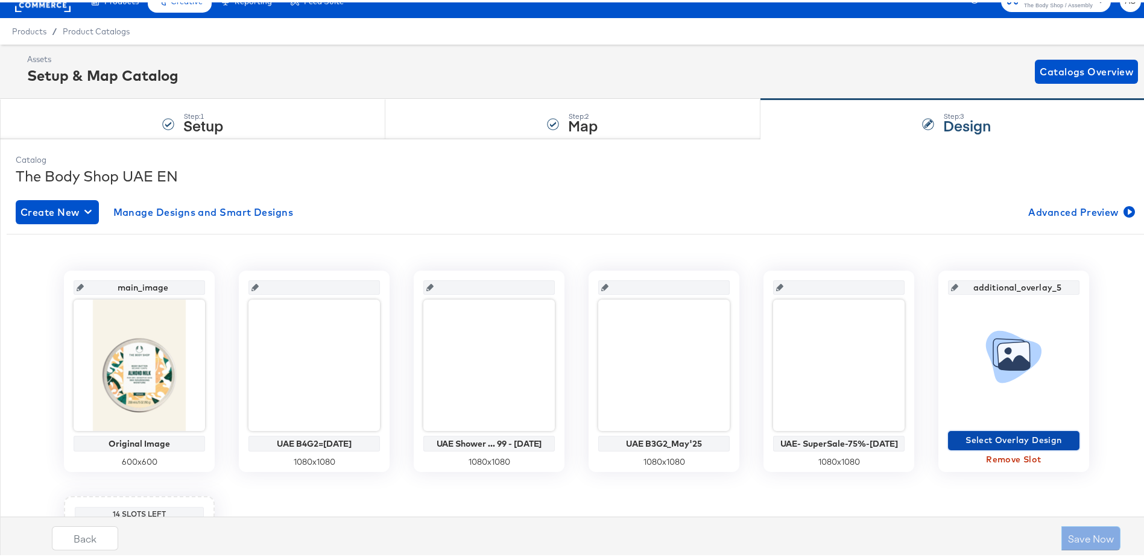
click at [983, 437] on span "Select Overlay Design" at bounding box center [1014, 438] width 122 height 15
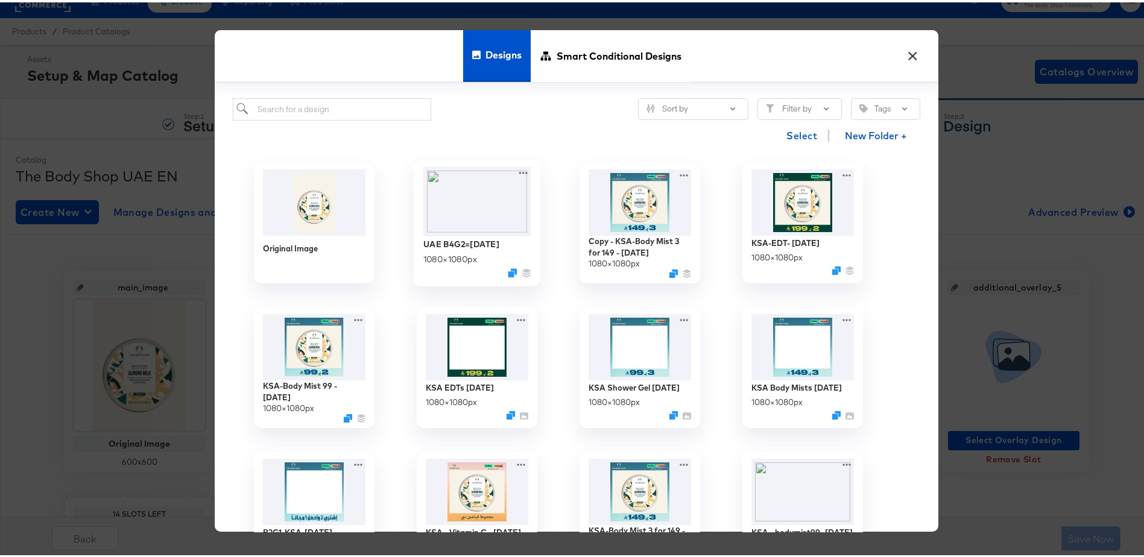
click at [470, 229] on img at bounding box center [477, 199] width 108 height 69
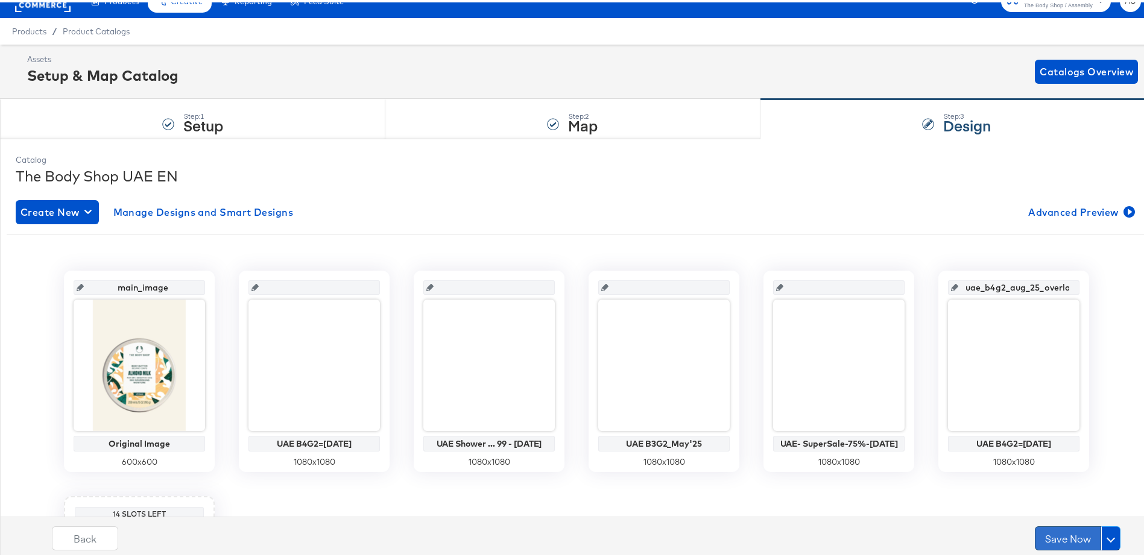
click at [1068, 540] on button "Save Now" at bounding box center [1068, 536] width 66 height 24
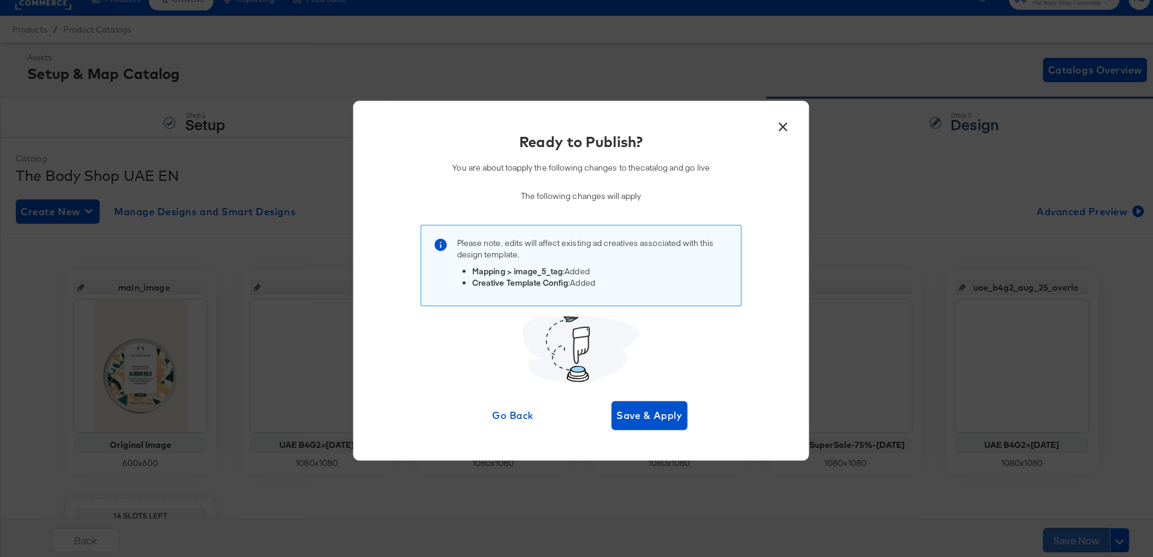
scroll to position [0, 0]
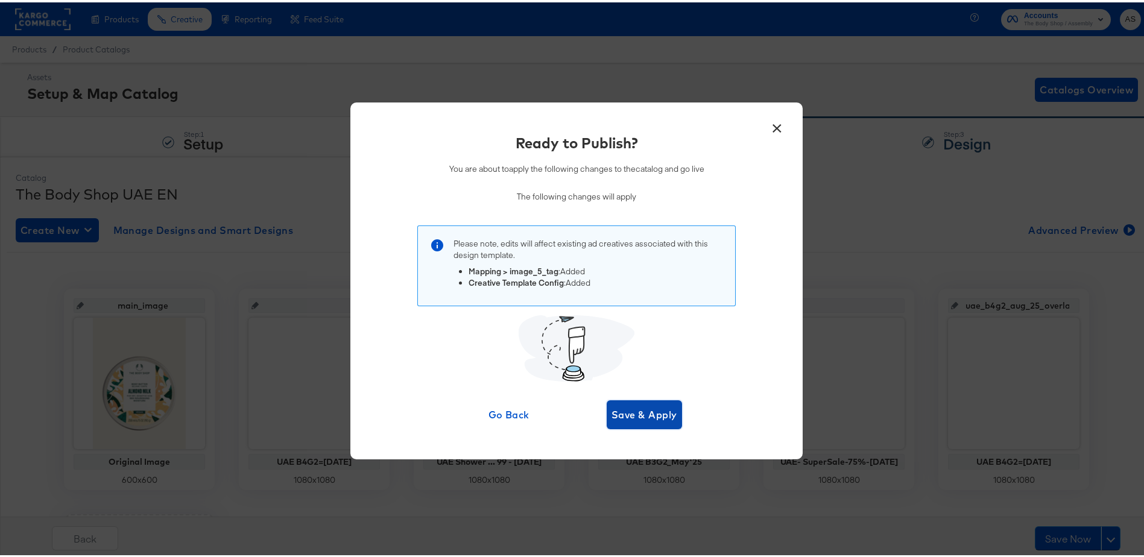
click at [621, 413] on span "Save & Apply" at bounding box center [644, 412] width 66 height 17
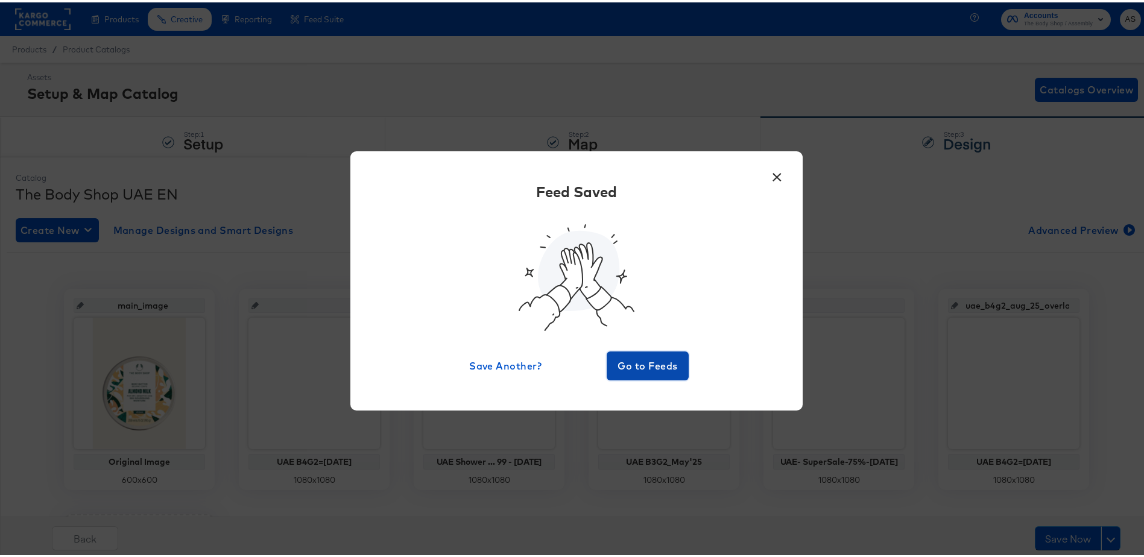
click at [649, 371] on span "Go to Feeds" at bounding box center [647, 363] width 72 height 17
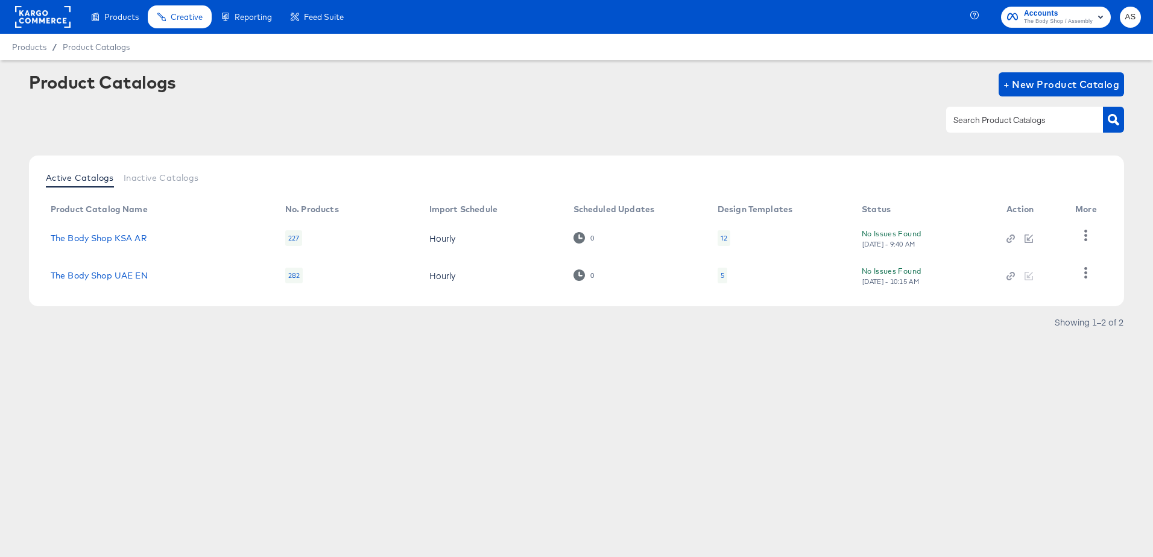
click at [60, 18] on rect at bounding box center [42, 17] width 55 height 22
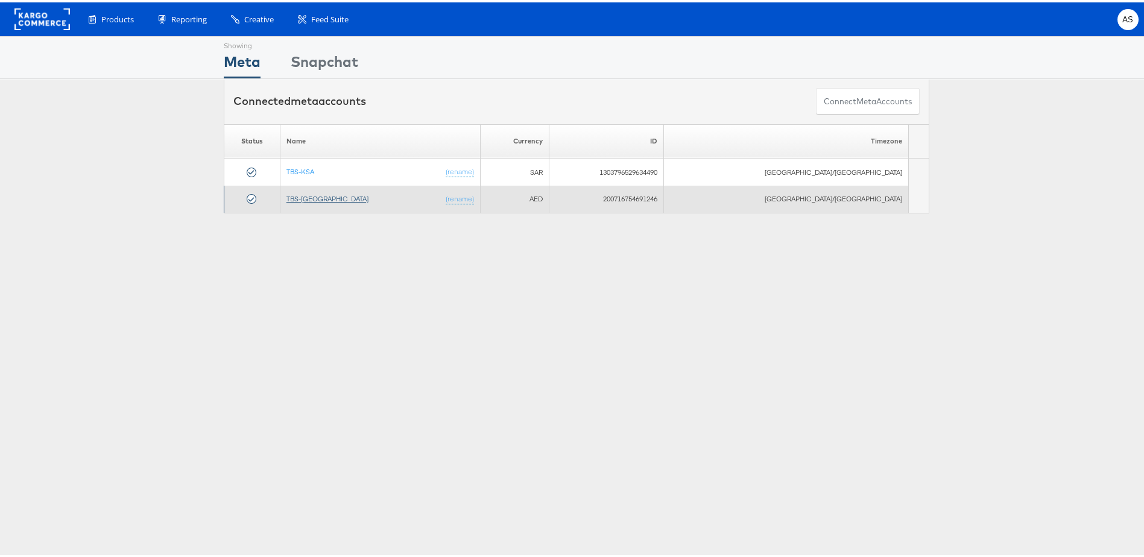
click at [320, 198] on link "TBS-[GEOGRAPHIC_DATA]" at bounding box center [327, 196] width 82 height 9
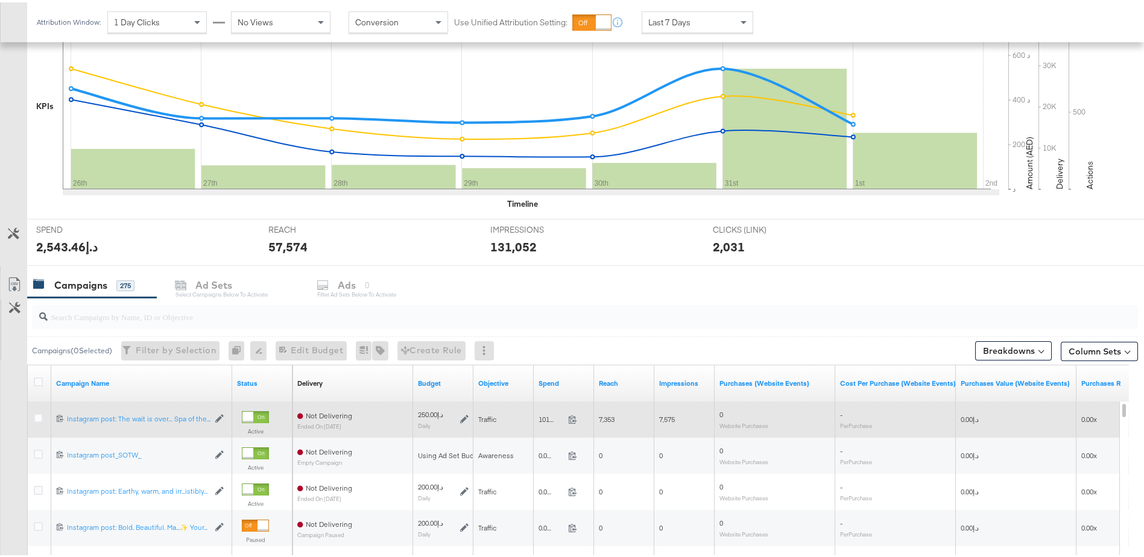
scroll to position [301, 0]
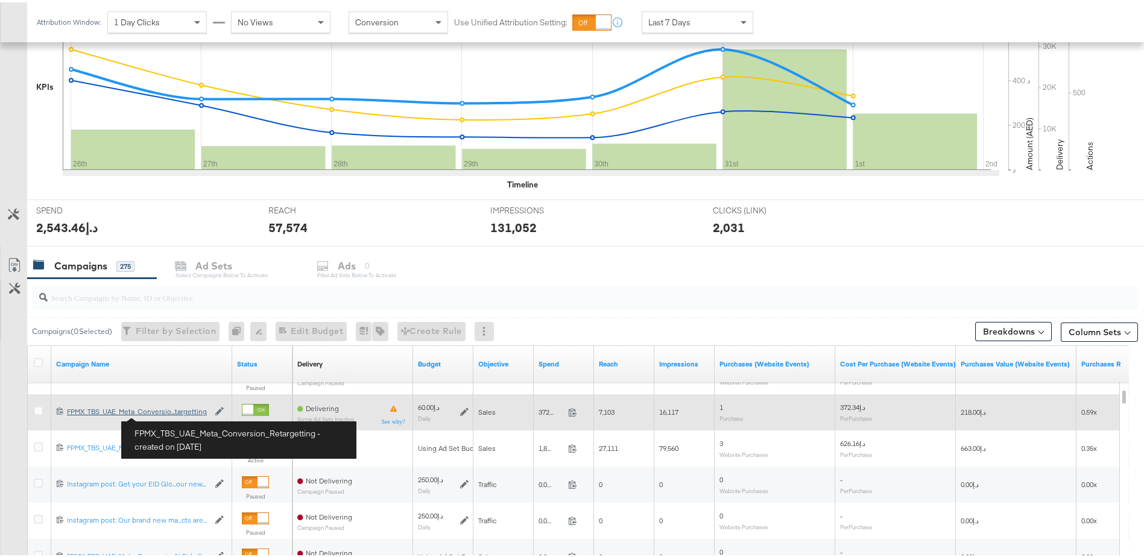
click at [166, 414] on div "FPMX_TBS_UAE_Meta_Conversion_Retargetting FPMX_TBS_UAE_Meta_Conversio...targett…" at bounding box center [138, 410] width 142 height 10
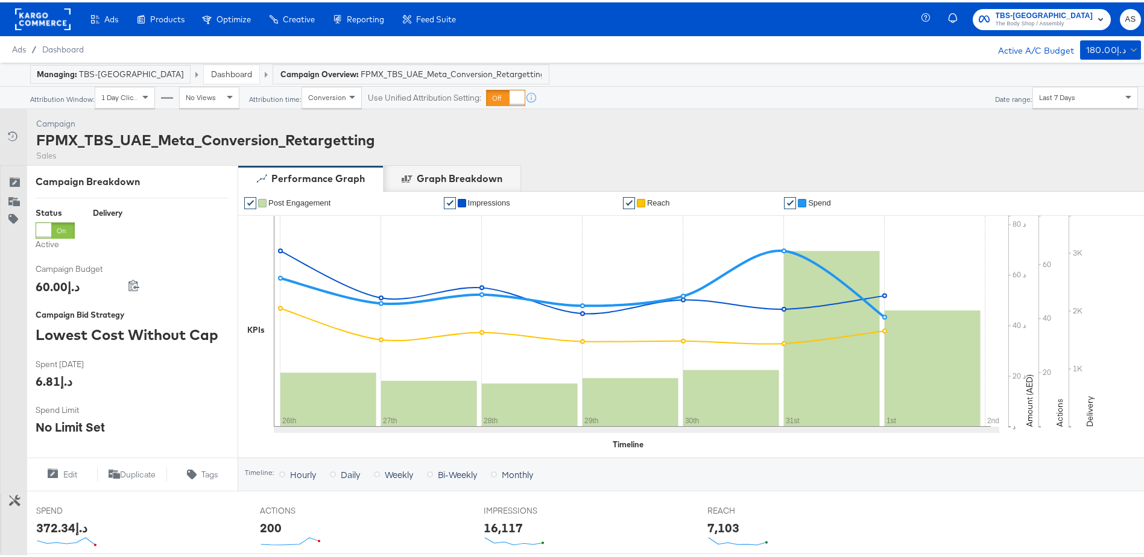
scroll to position [422, 0]
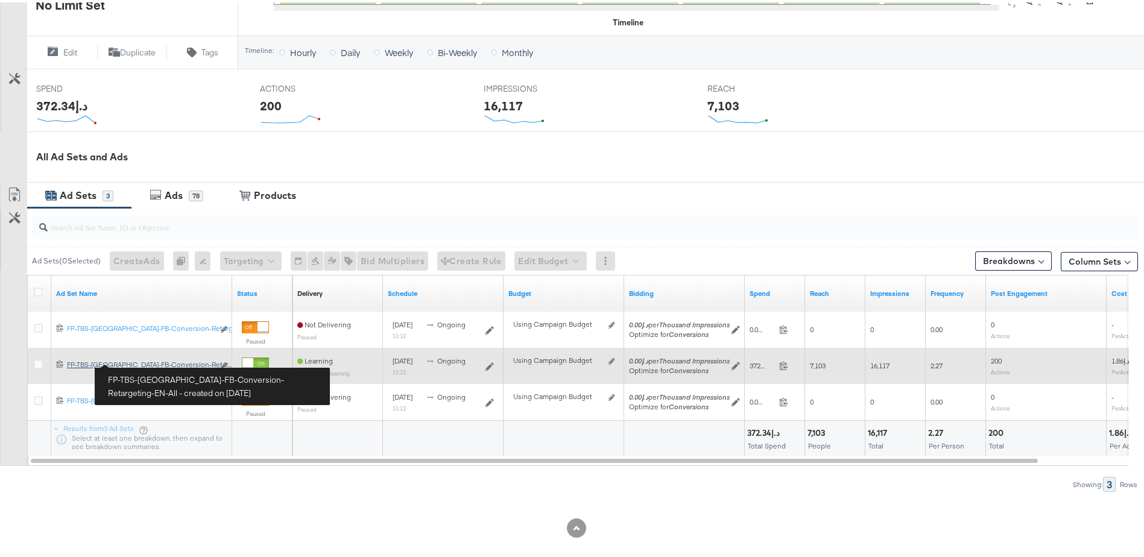
click at [183, 364] on div "FP-TBS-[GEOGRAPHIC_DATA]-FB-Conversion-Retargeting-EN-All FP-TBS-[GEOGRAPHIC_DA…" at bounding box center [140, 363] width 147 height 10
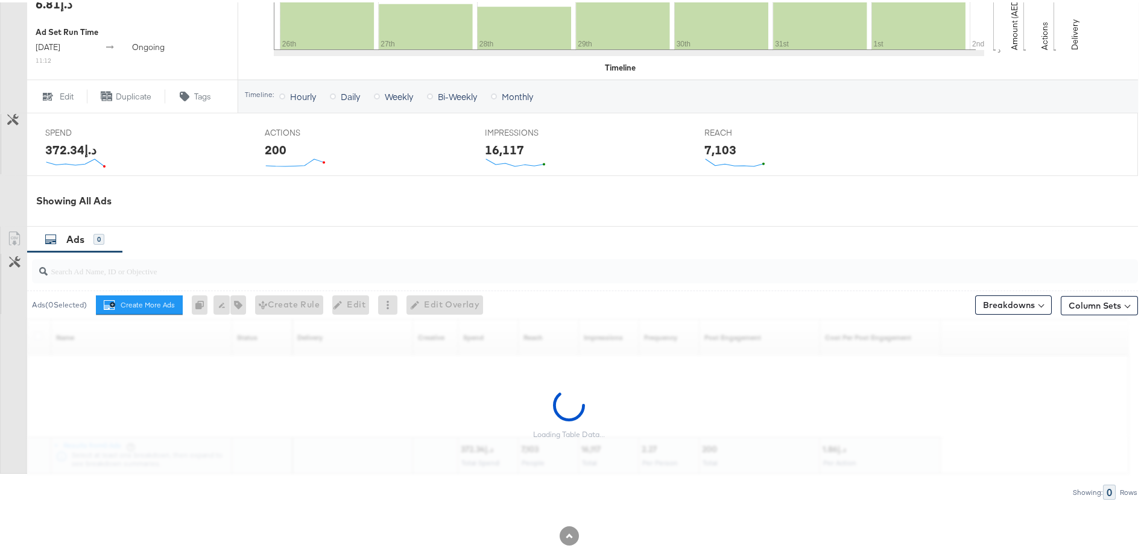
scroll to position [461, 0]
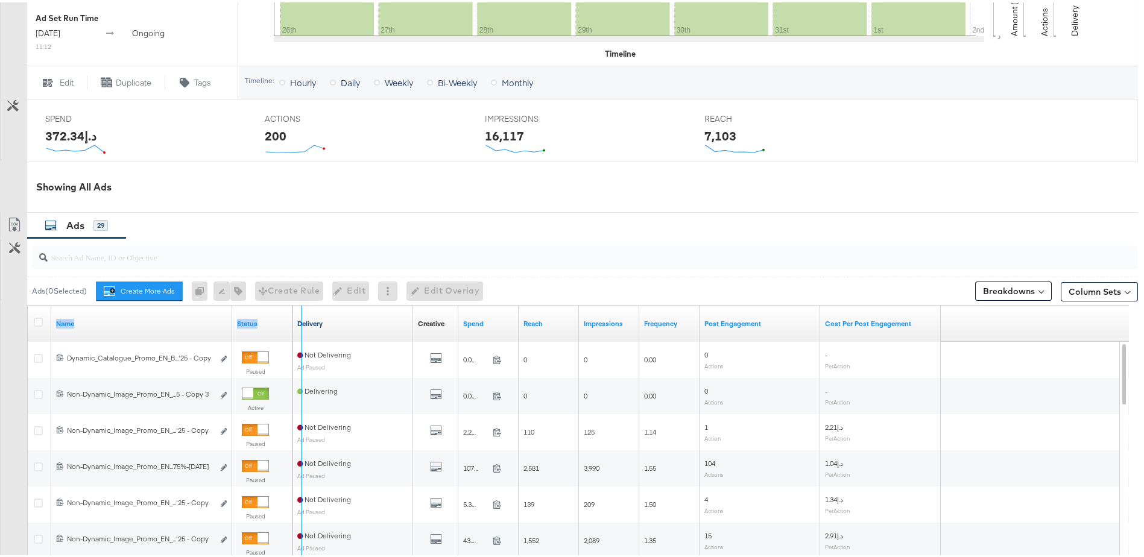
drag, startPoint x: 230, startPoint y: 320, endPoint x: 300, endPoint y: 318, distance: 70.0
click at [28, 303] on div "Name Status Delivery Creative Sorting Unavailable Spend Reach Impressions Frequ…" at bounding box center [28, 303] width 0 height 0
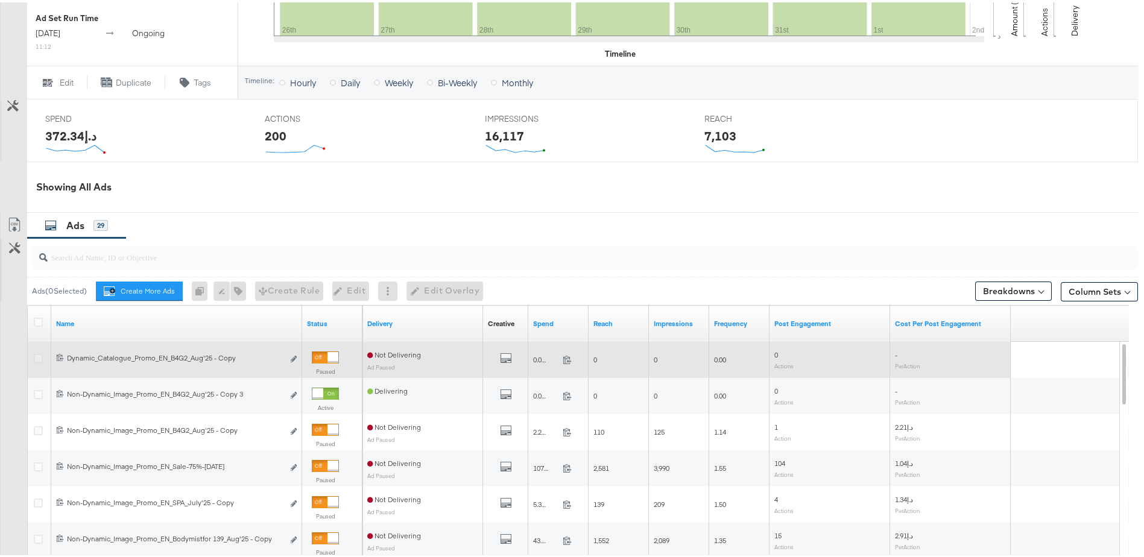
click at [37, 356] on icon at bounding box center [38, 356] width 9 height 9
click at [0, 0] on input "checkbox" at bounding box center [0, 0] width 0 height 0
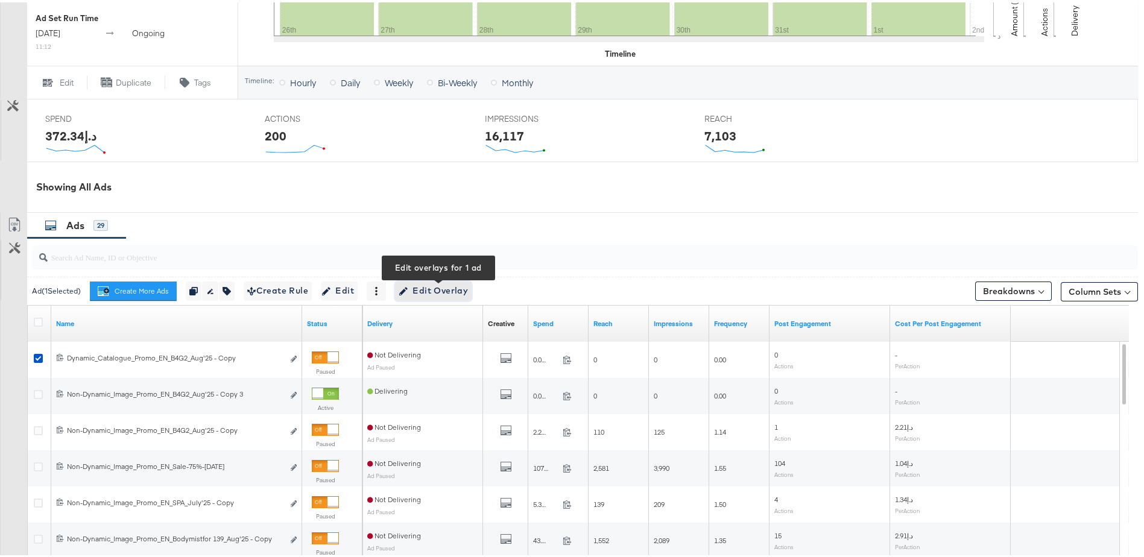
click at [433, 292] on span "Edit Overlay Edit overlays for 1 ad" at bounding box center [433, 288] width 69 height 15
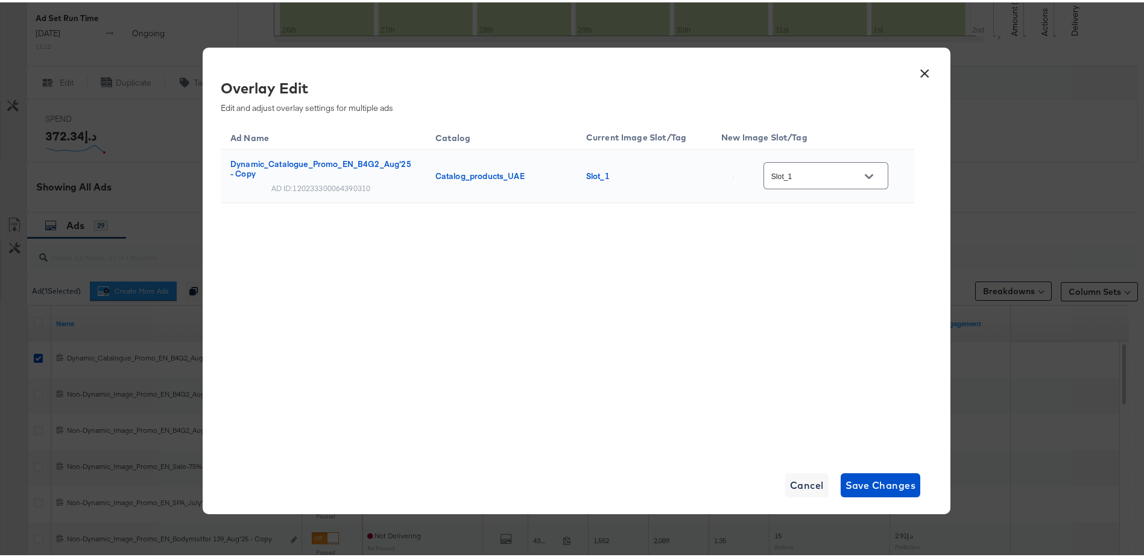
click at [873, 170] on icon "Open" at bounding box center [869, 174] width 8 height 8
click at [833, 224] on div "Slot_5" at bounding box center [818, 218] width 58 height 12
type input "Slot_5"
click at [877, 489] on span "Save Changes" at bounding box center [880, 483] width 71 height 17
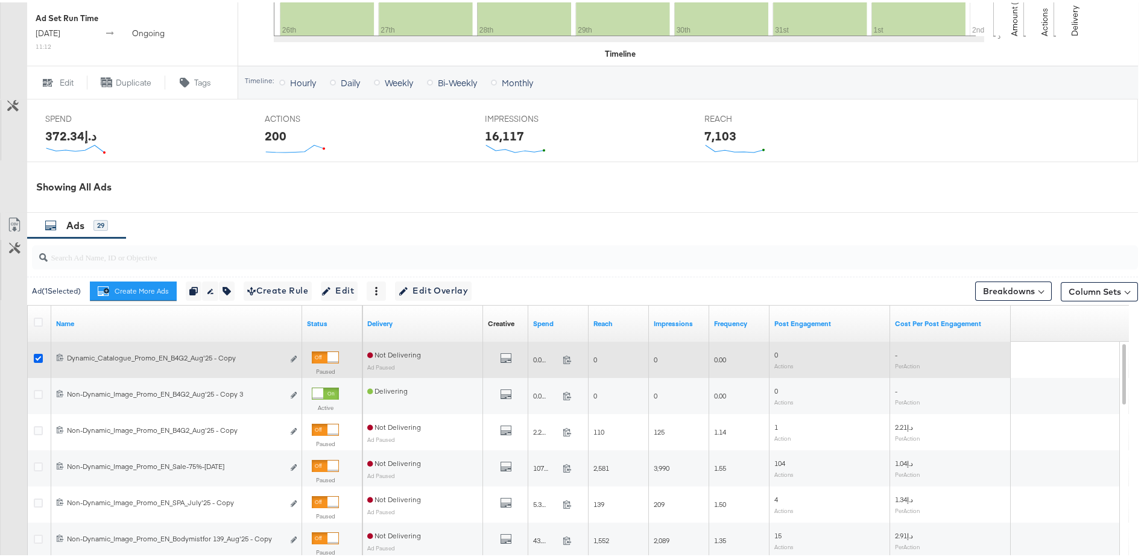
click at [34, 358] on icon at bounding box center [38, 356] width 9 height 9
click at [0, 0] on input "checkbox" at bounding box center [0, 0] width 0 height 0
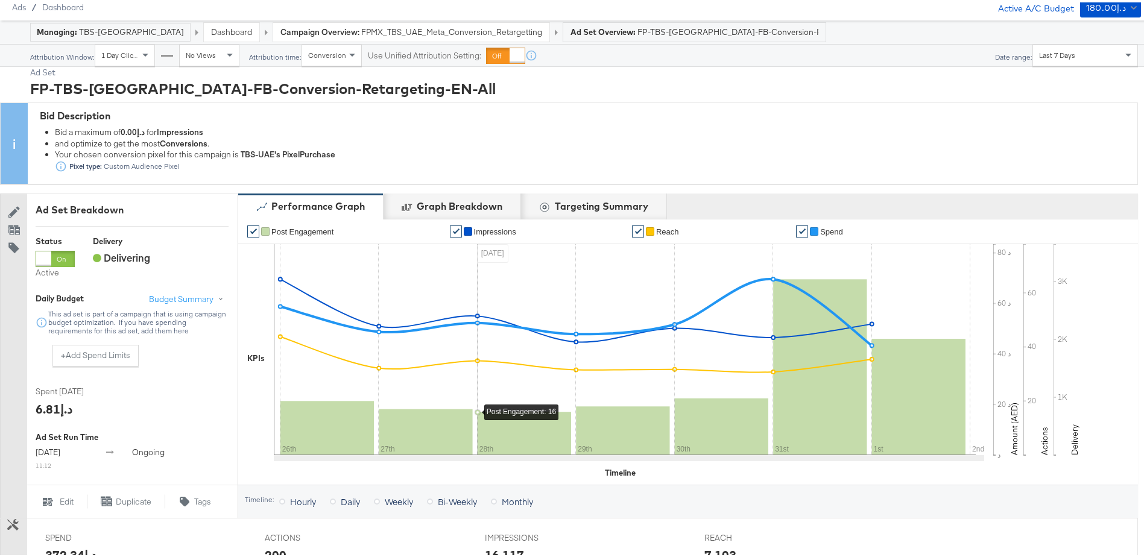
scroll to position [0, 0]
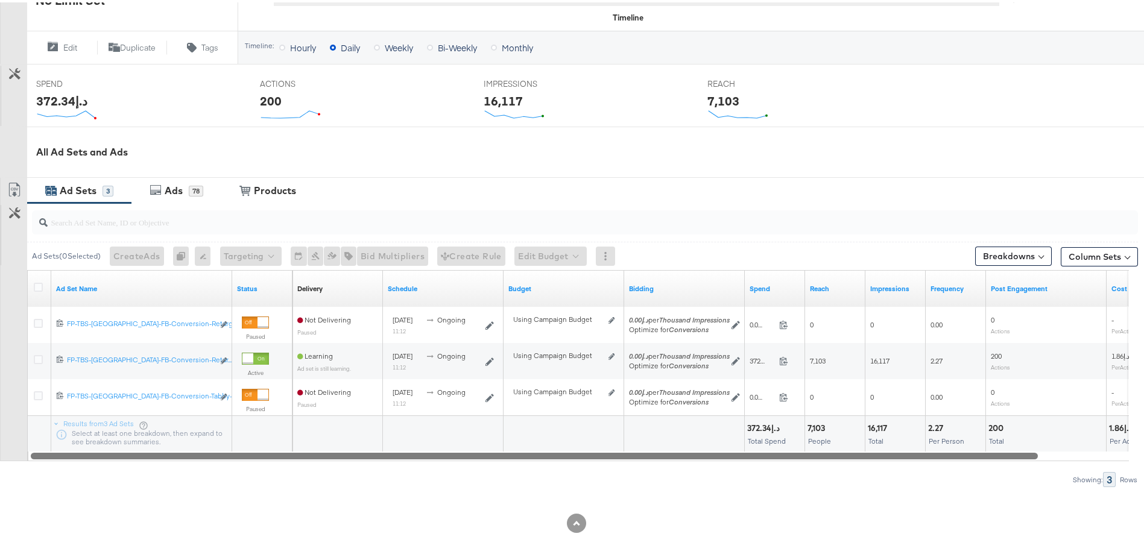
scroll to position [428, 0]
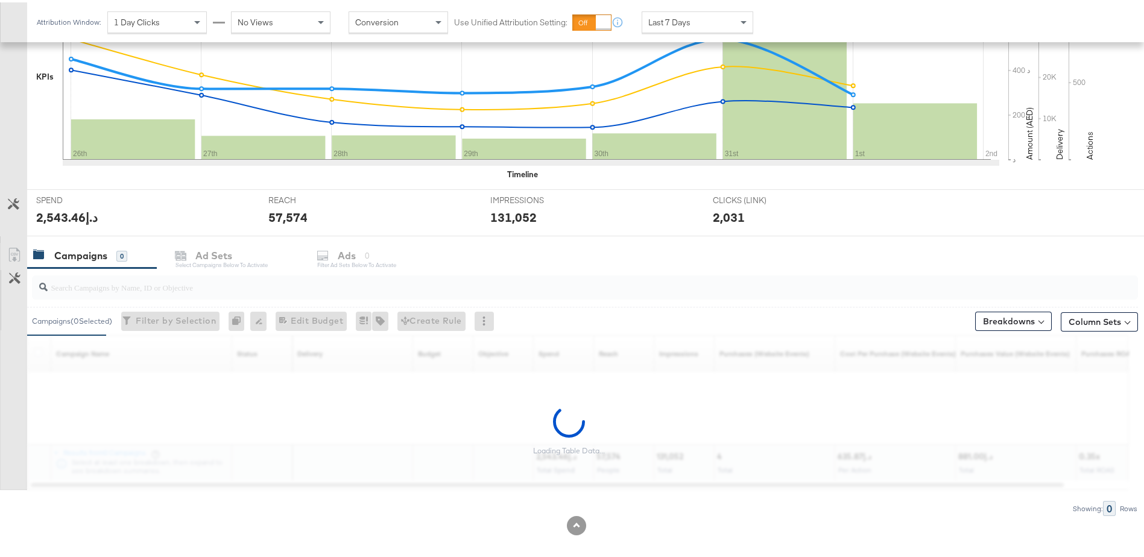
scroll to position [321, 0]
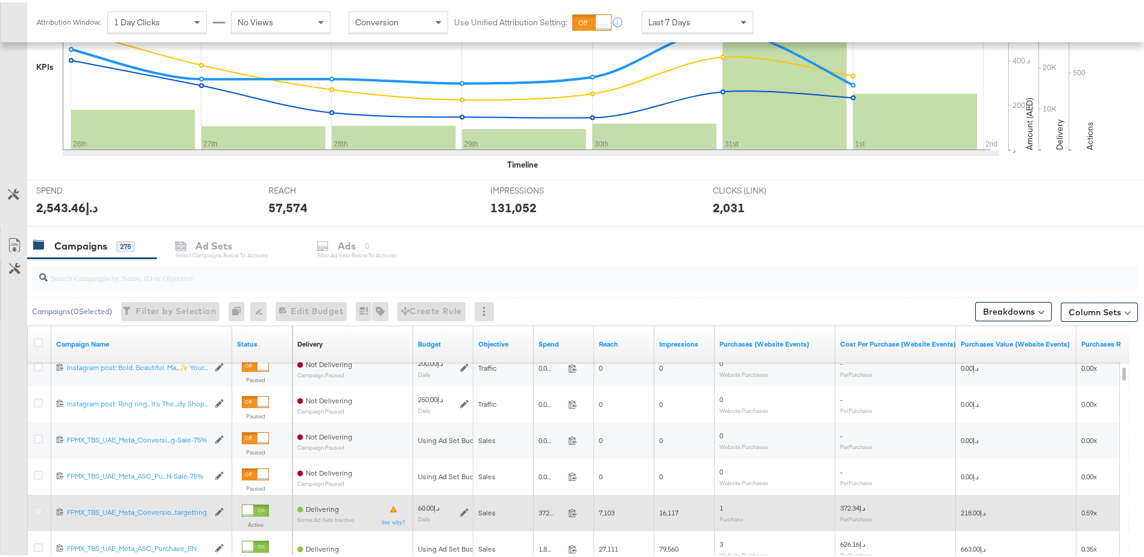
click at [42, 508] on icon at bounding box center [38, 509] width 9 height 9
click at [0, 0] on input "checkbox" at bounding box center [0, 0] width 0 height 0
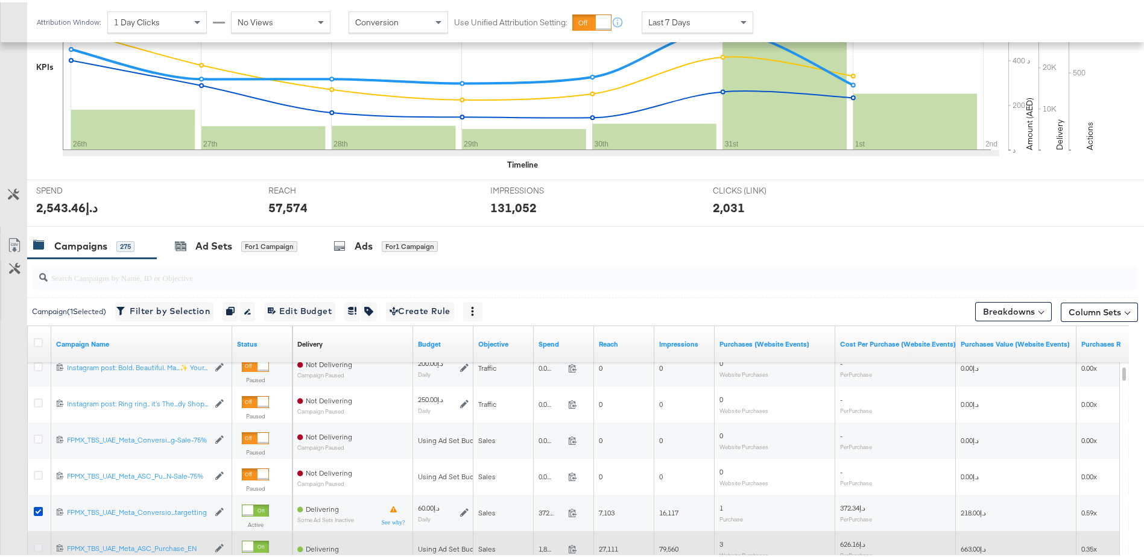
click at [39, 544] on icon at bounding box center [38, 545] width 9 height 9
click at [0, 0] on input "checkbox" at bounding box center [0, 0] width 0 height 0
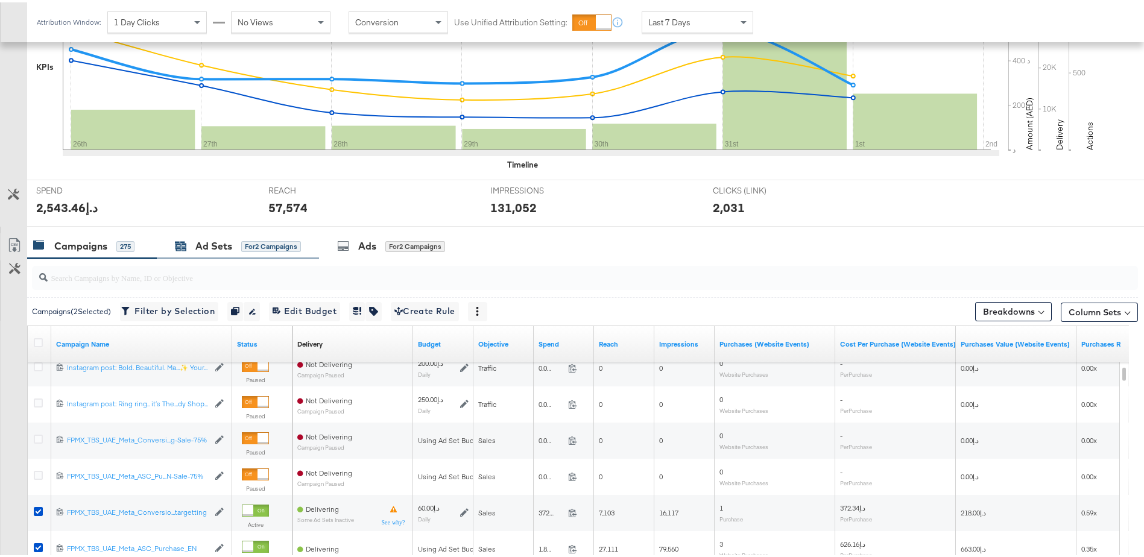
click at [213, 248] on div "Ad Sets" at bounding box center [213, 244] width 37 height 14
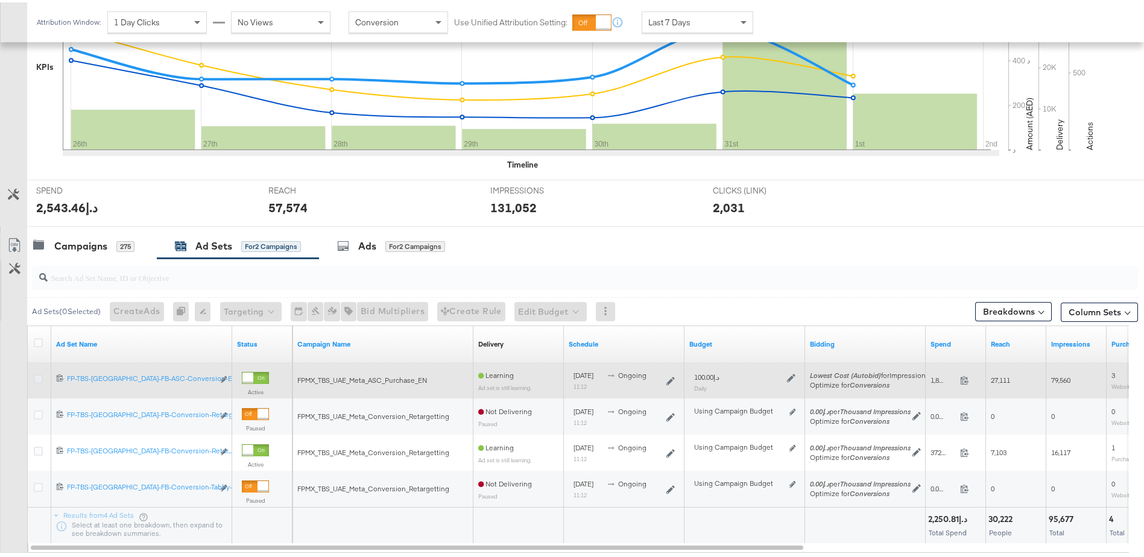
click at [39, 379] on icon at bounding box center [38, 376] width 9 height 9
click at [0, 0] on input "checkbox" at bounding box center [0, 0] width 0 height 0
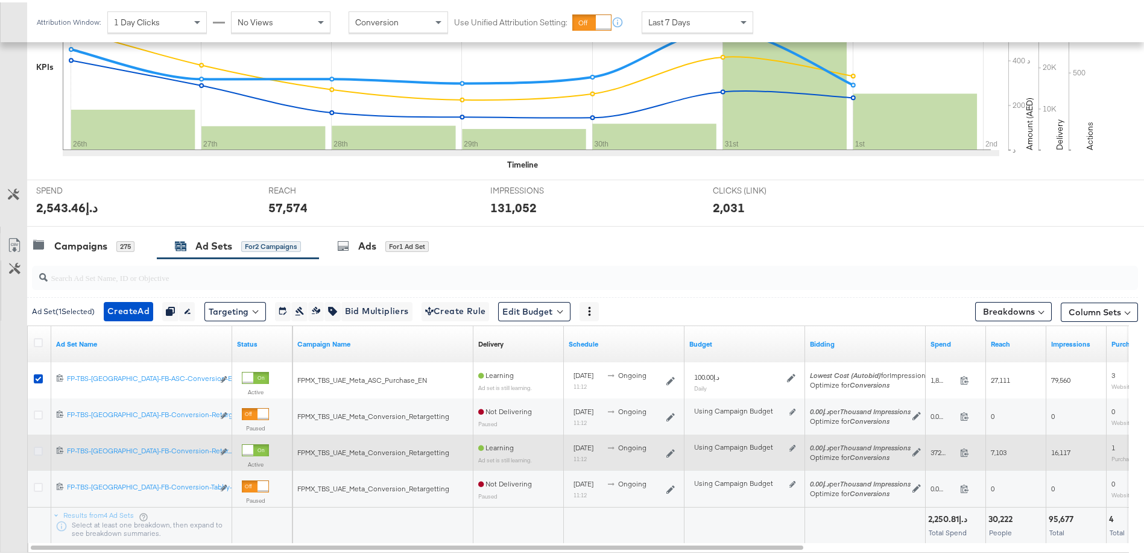
click at [42, 447] on icon at bounding box center [38, 448] width 9 height 9
click at [0, 0] on input "checkbox" at bounding box center [0, 0] width 0 height 0
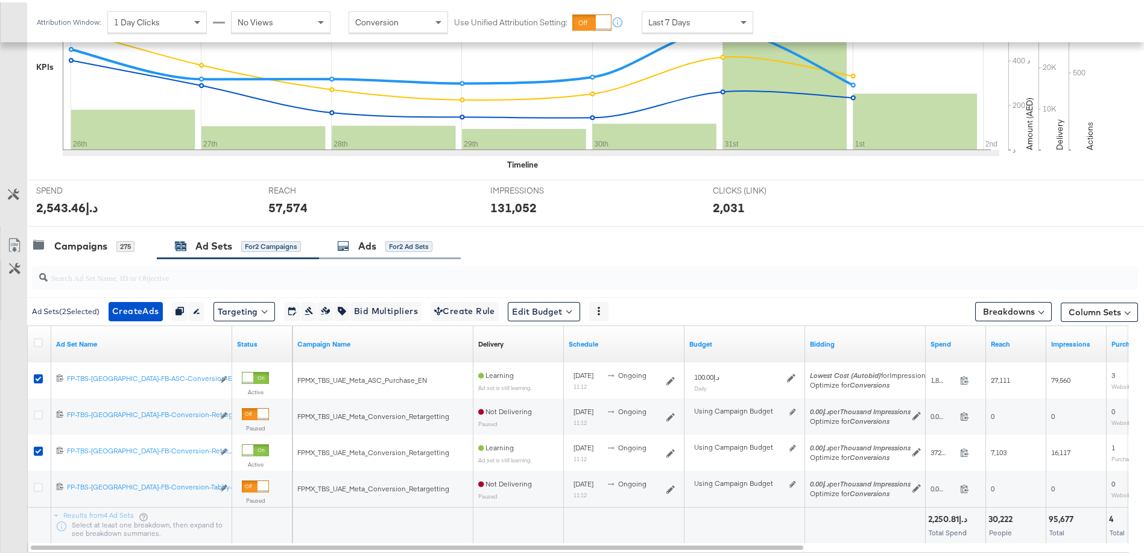
click at [386, 242] on div "for 2 Ad Sets" at bounding box center [408, 244] width 47 height 11
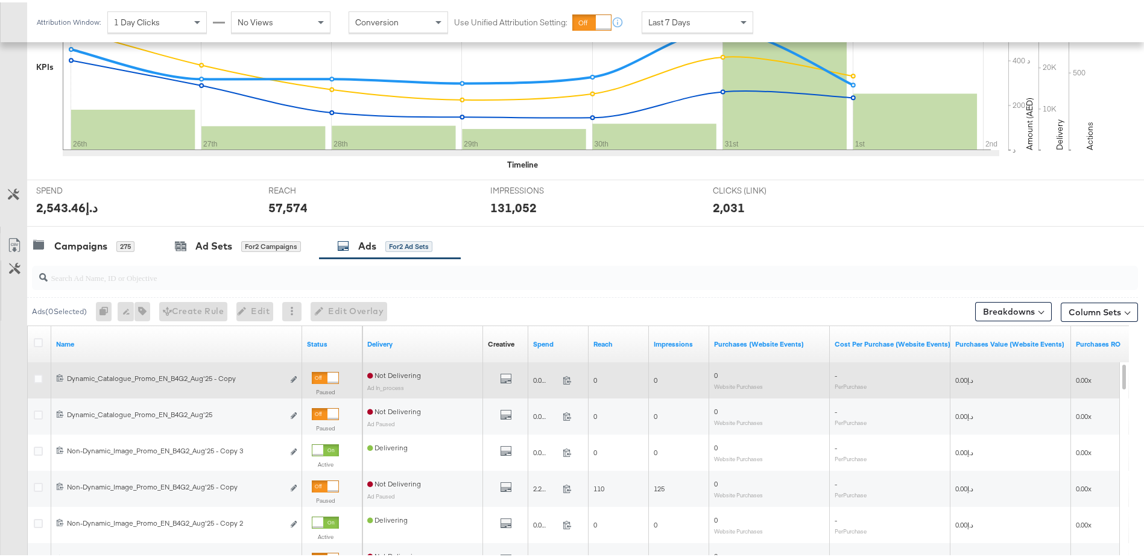
click at [33, 377] on div at bounding box center [40, 378] width 22 height 22
click at [37, 375] on icon at bounding box center [38, 376] width 9 height 9
click at [0, 0] on input "checkbox" at bounding box center [0, 0] width 0 height 0
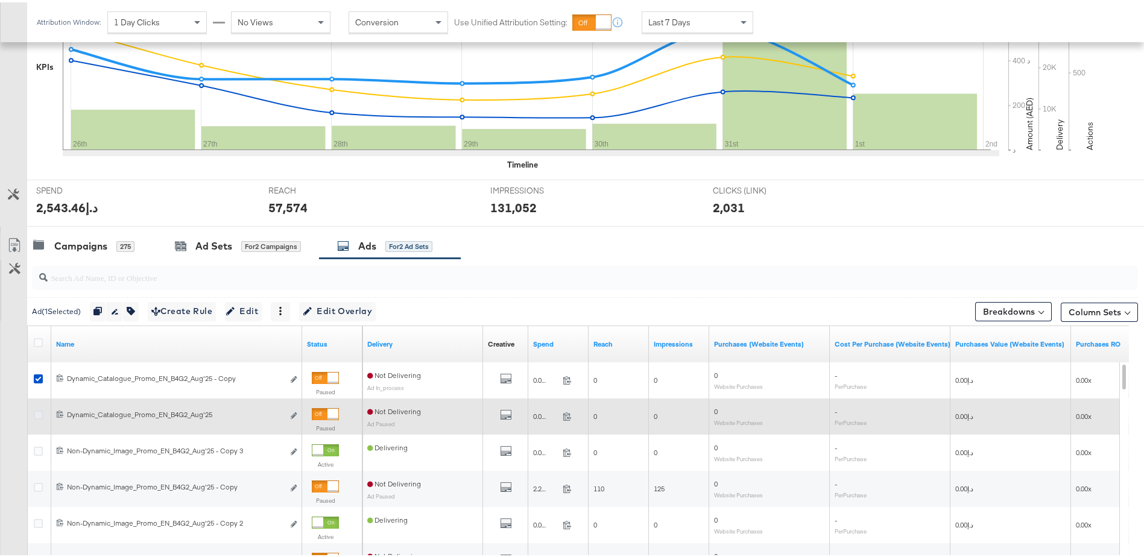
click at [39, 417] on icon at bounding box center [38, 412] width 9 height 9
click at [0, 0] on input "checkbox" at bounding box center [0, 0] width 0 height 0
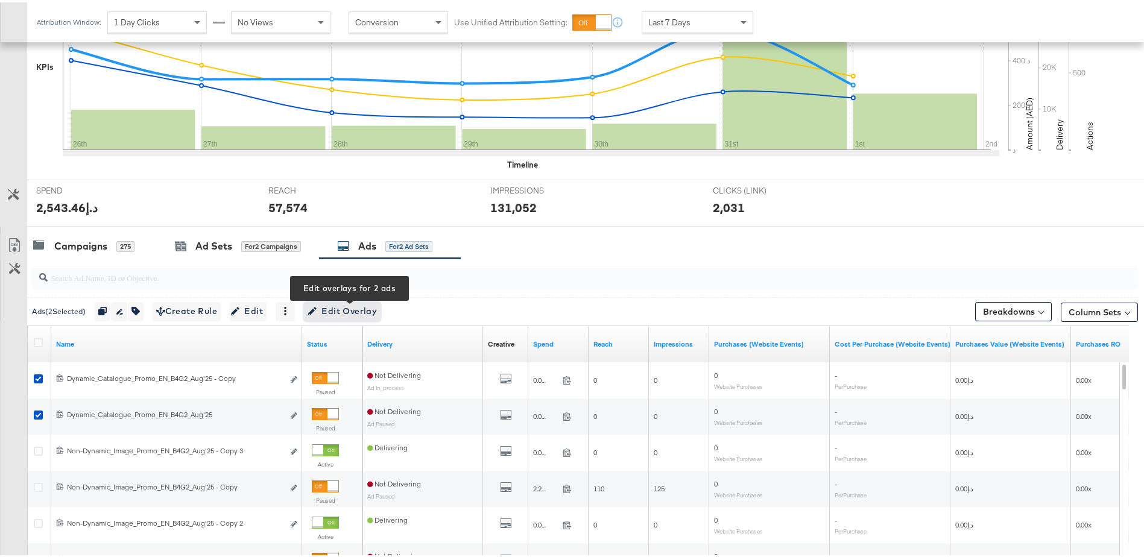
click at [364, 317] on button "Edit Overlay Edit overlays for 2 ads" at bounding box center [342, 309] width 77 height 19
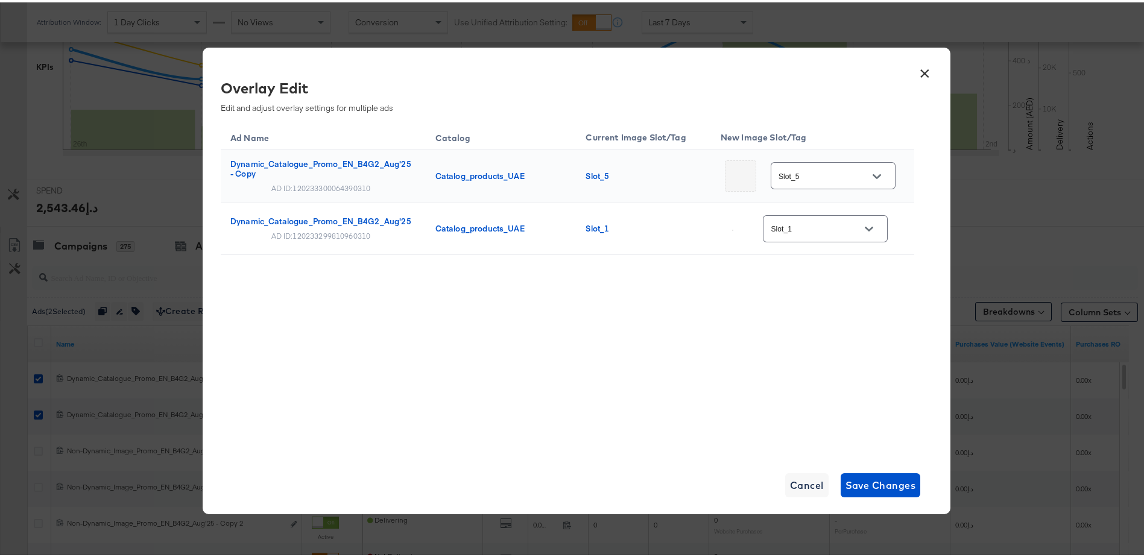
click at [869, 230] on icon "Open" at bounding box center [869, 227] width 8 height 8
click at [816, 338] on div "Slot_5" at bounding box center [818, 332] width 58 height 12
type input "Slot_5"
click at [862, 479] on span "Save Changes" at bounding box center [880, 483] width 71 height 17
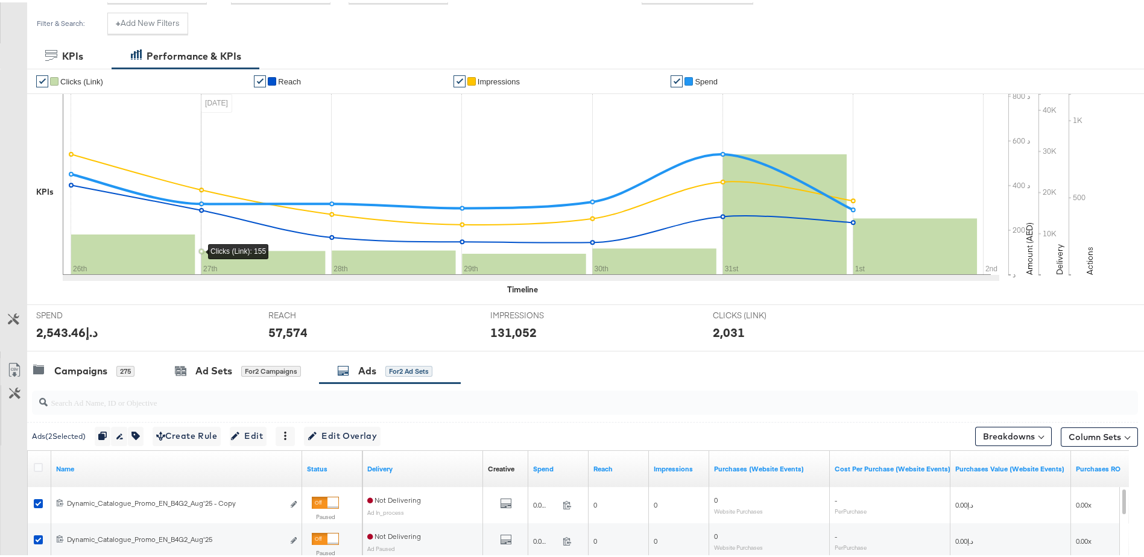
scroll to position [140, 0]
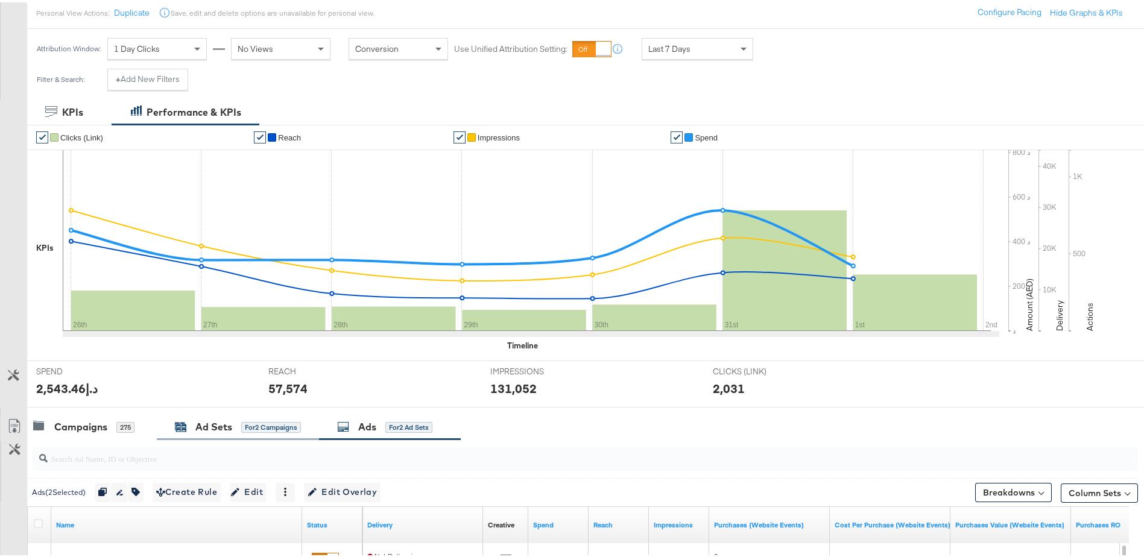
click at [203, 421] on div "Ad Sets" at bounding box center [213, 425] width 37 height 14
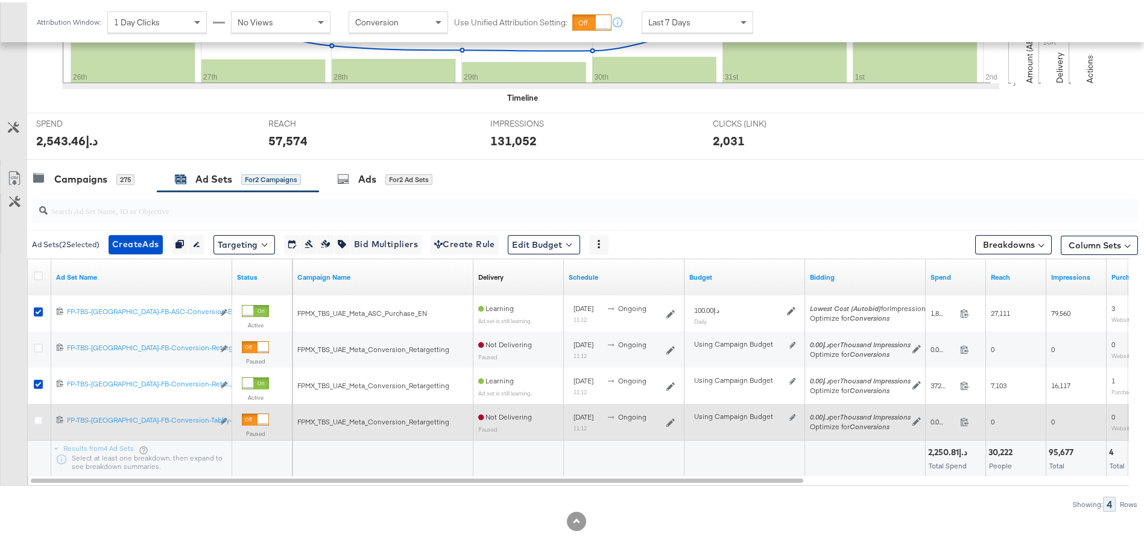
scroll to position [394, 0]
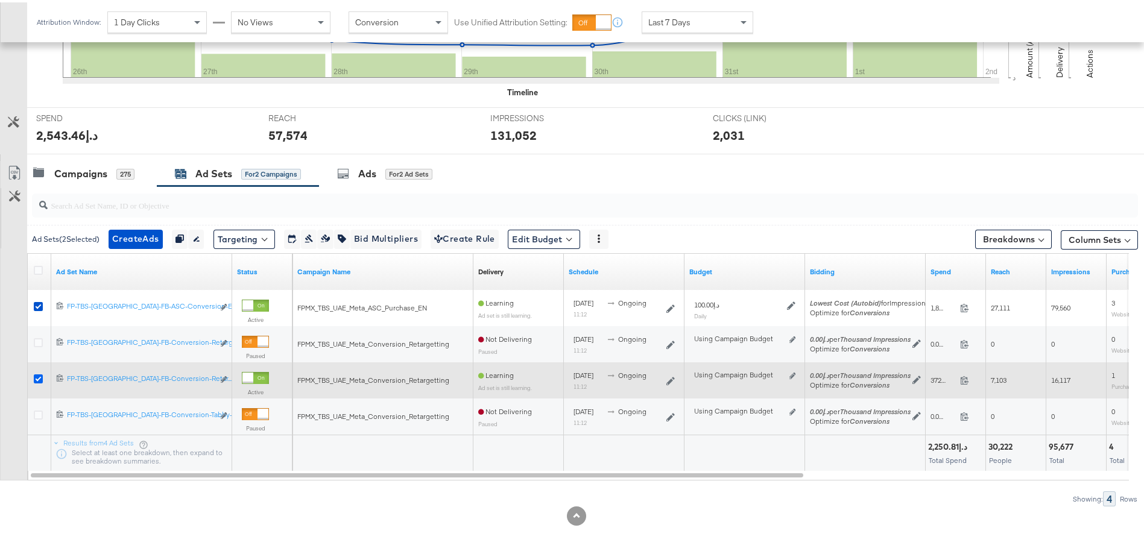
click at [35, 379] on icon at bounding box center [38, 376] width 9 height 9
click at [0, 0] on input "checkbox" at bounding box center [0, 0] width 0 height 0
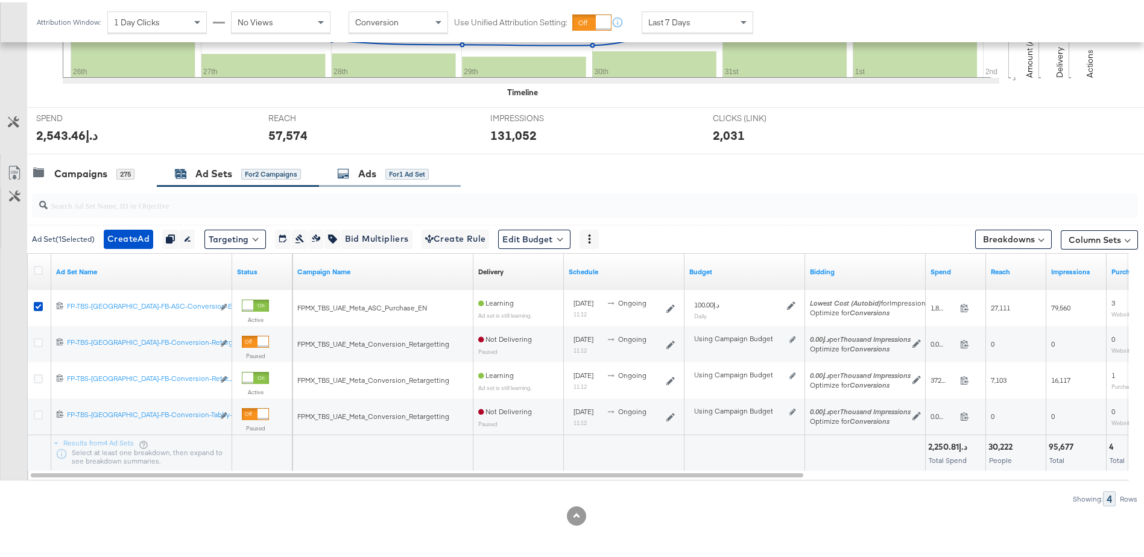
click at [411, 174] on div "for 1 Ad Set" at bounding box center [406, 171] width 43 height 11
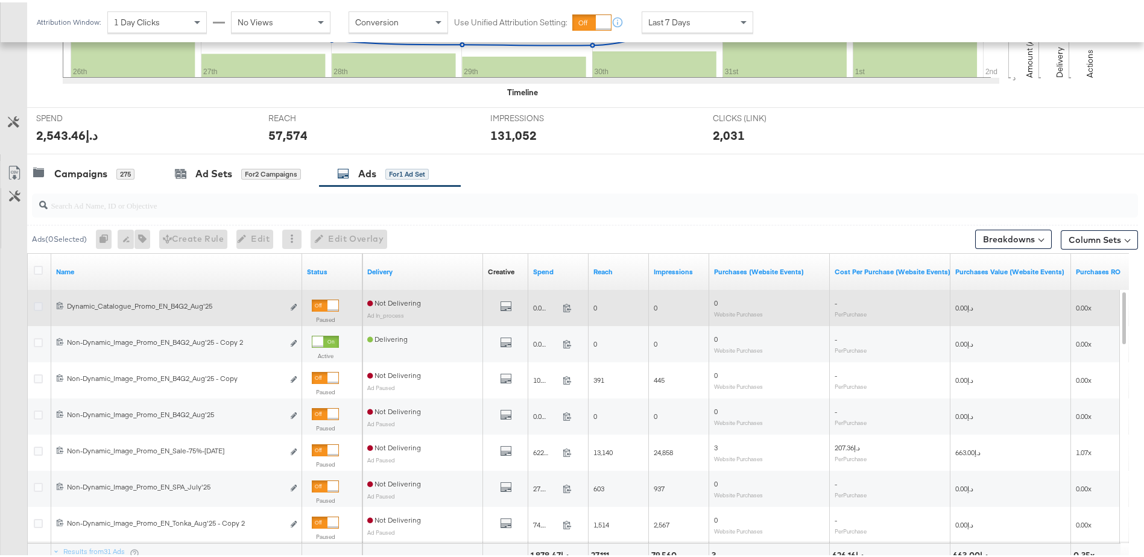
click at [39, 303] on icon at bounding box center [38, 304] width 9 height 9
click at [0, 0] on input "checkbox" at bounding box center [0, 0] width 0 height 0
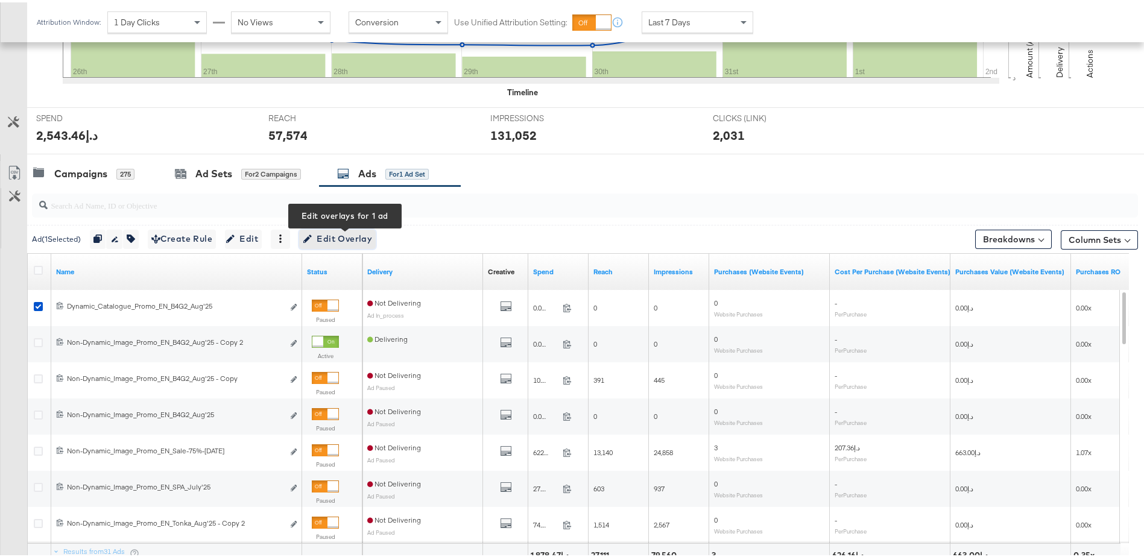
click at [330, 236] on span "Edit Overlay Edit overlays for 1 ad" at bounding box center [337, 236] width 69 height 15
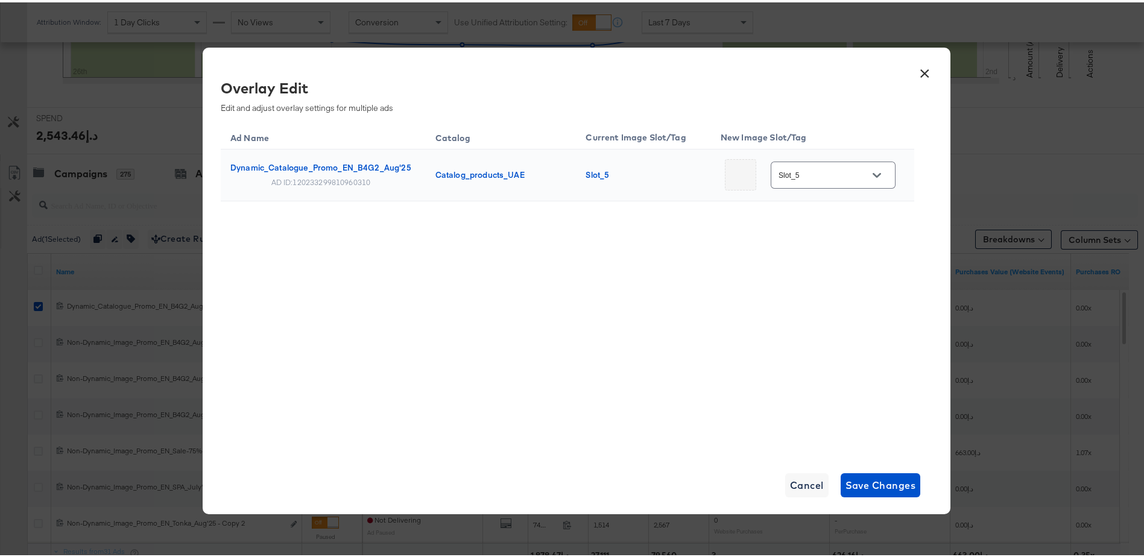
click at [914, 76] on button "×" at bounding box center [925, 68] width 22 height 22
